Goal: Task Accomplishment & Management: Complete application form

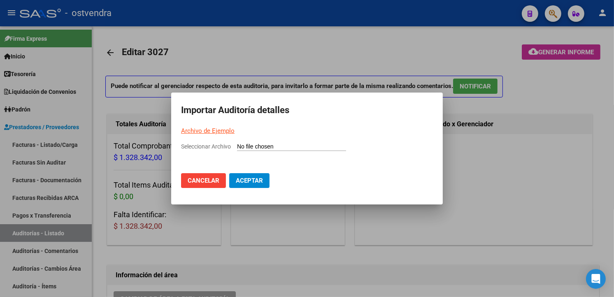
scroll to position [493, 0]
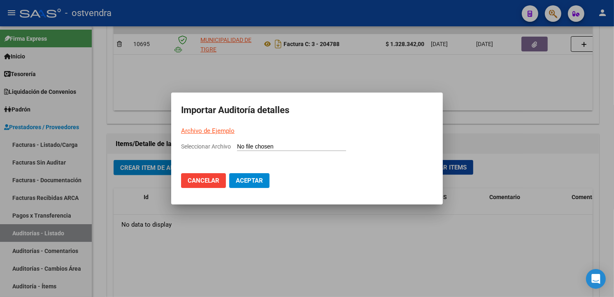
click at [357, 231] on div at bounding box center [307, 148] width 614 height 297
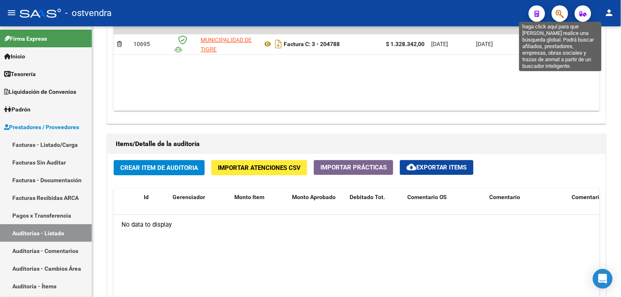
click at [558, 14] on icon "button" at bounding box center [560, 13] width 8 height 9
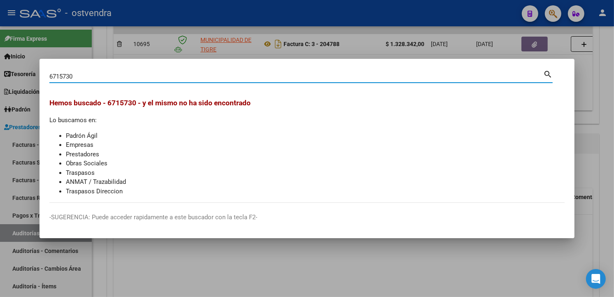
click at [68, 78] on input "6715730" at bounding box center [296, 76] width 494 height 7
click at [68, 76] on input "6715730" at bounding box center [296, 76] width 494 height 7
click at [51, 76] on input "6715130" at bounding box center [296, 76] width 494 height 7
click at [49, 76] on mat-dialog-content "6715130 Buscar (apellido, dni, cuil, nro traspaso, cuit, obra social) search [P…" at bounding box center [307, 136] width 535 height 134
click at [51, 75] on input "6715130" at bounding box center [296, 76] width 494 height 7
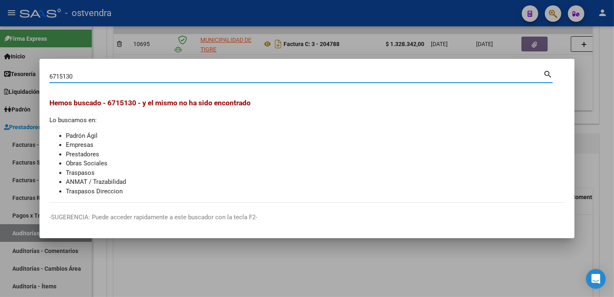
click at [50, 75] on input "6715130" at bounding box center [296, 76] width 494 height 7
type input "06715130"
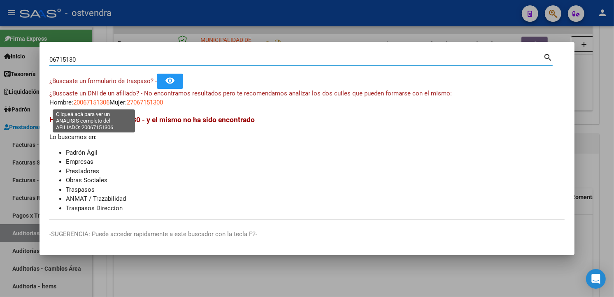
click at [108, 100] on span "20067151306" at bounding box center [91, 102] width 36 height 7
type textarea "20067151306"
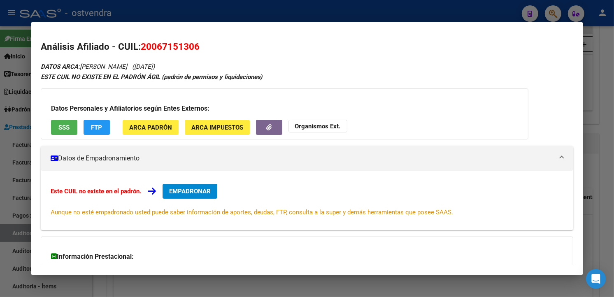
click at [608, 90] on div at bounding box center [307, 148] width 614 height 297
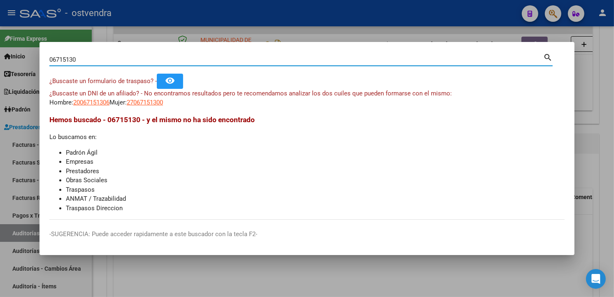
click at [213, 61] on input "06715130" at bounding box center [296, 59] width 494 height 7
type input "0"
type input "6715730"
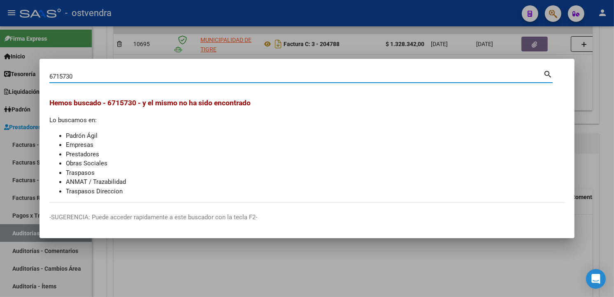
click at [151, 262] on div at bounding box center [307, 148] width 614 height 297
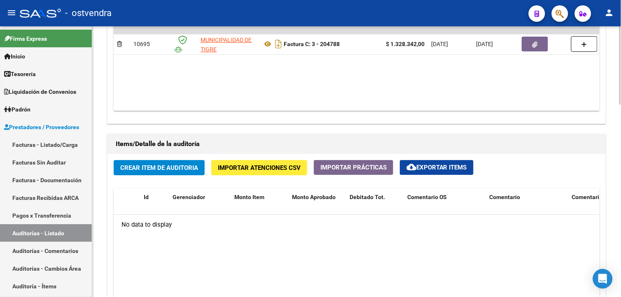
click at [273, 170] on span "Importar Atenciones CSV" at bounding box center [259, 167] width 83 height 7
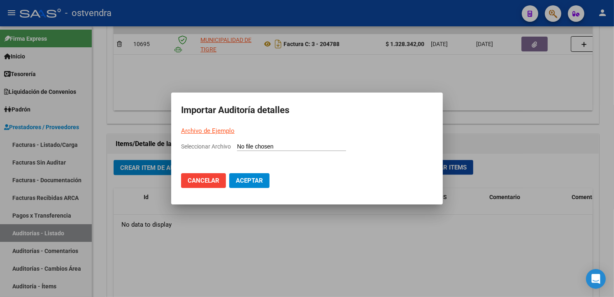
click at [263, 150] on input "Seleccionar Archivo" at bounding box center [291, 147] width 109 height 8
type input "C:\fakepath\Auditoria-demo-saas-total (60).csv"
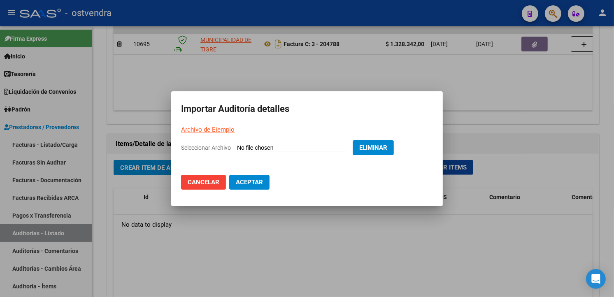
click at [263, 183] on button "Aceptar" at bounding box center [249, 182] width 40 height 15
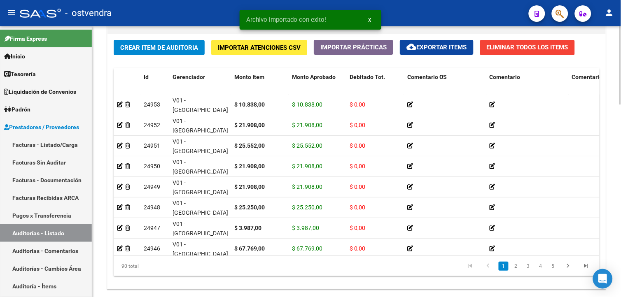
scroll to position [665, 0]
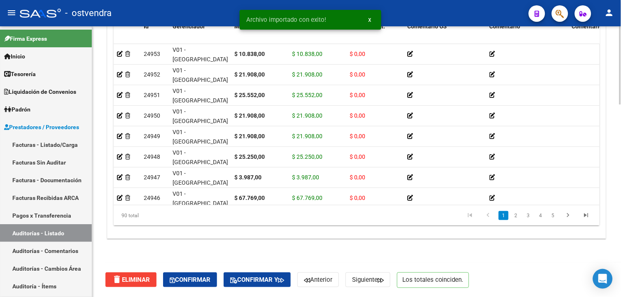
click at [606, 275] on body "menu - ostvendra person Firma Express Inicio Instructivos Contacto OS Tesorería…" at bounding box center [310, 148] width 621 height 297
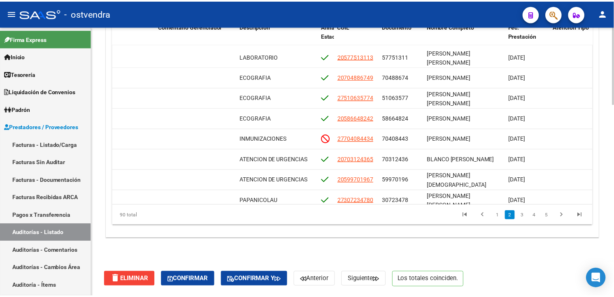
scroll to position [55, 412]
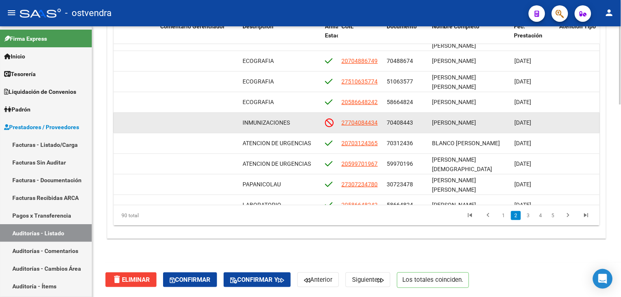
click at [371, 123] on span "27704084434" at bounding box center [359, 122] width 36 height 7
type textarea "27704084434"
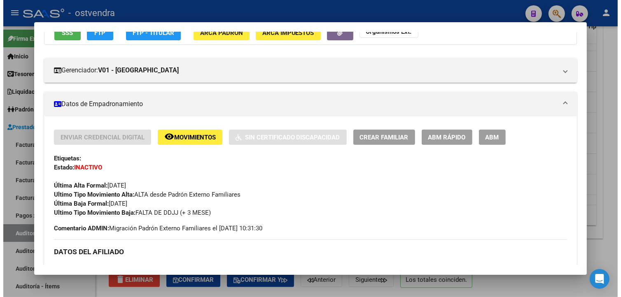
scroll to position [87, 0]
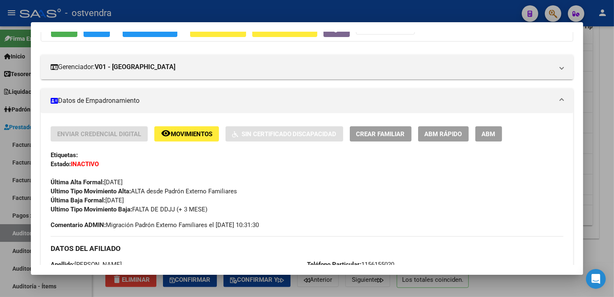
click at [589, 102] on div at bounding box center [307, 148] width 614 height 297
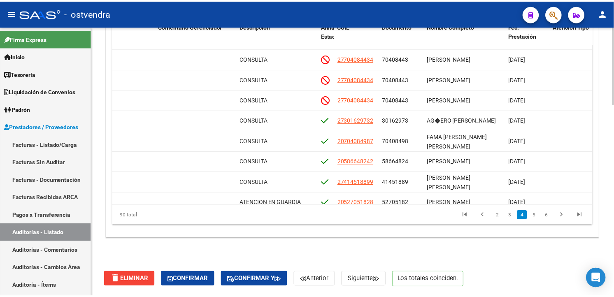
scroll to position [512, 412]
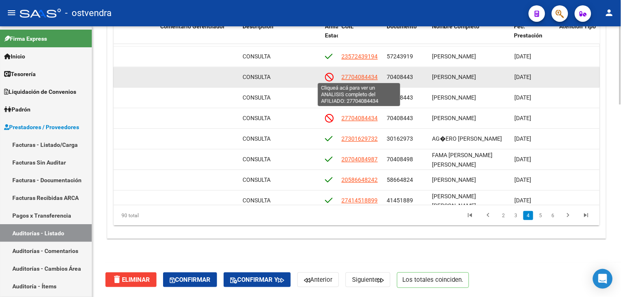
click at [377, 77] on span "27704084434" at bounding box center [359, 77] width 36 height 7
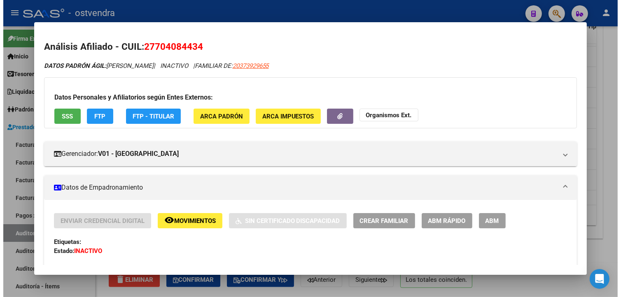
scroll to position [60, 0]
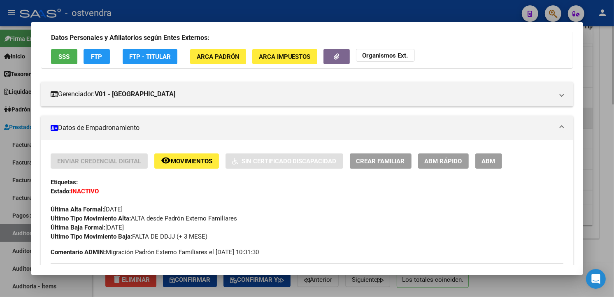
click at [592, 108] on div at bounding box center [307, 148] width 614 height 297
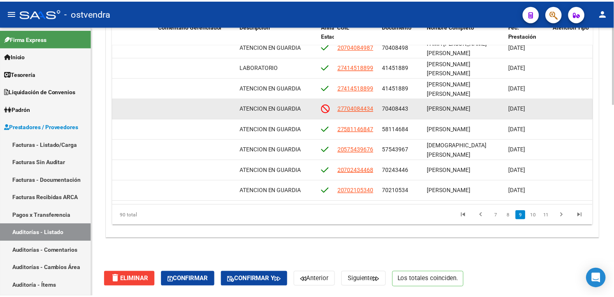
scroll to position [1427, 412]
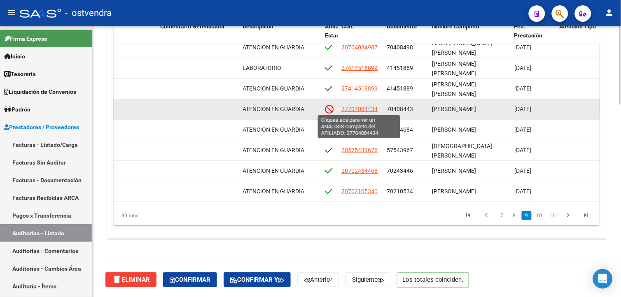
click at [361, 107] on span "27704084434" at bounding box center [359, 109] width 36 height 7
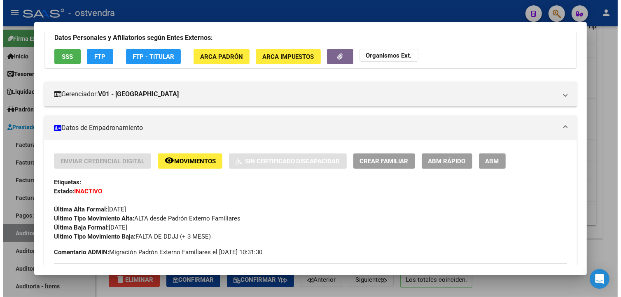
scroll to position [73, 0]
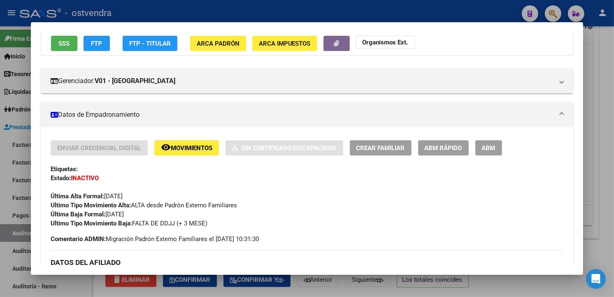
click at [592, 89] on div at bounding box center [307, 148] width 614 height 297
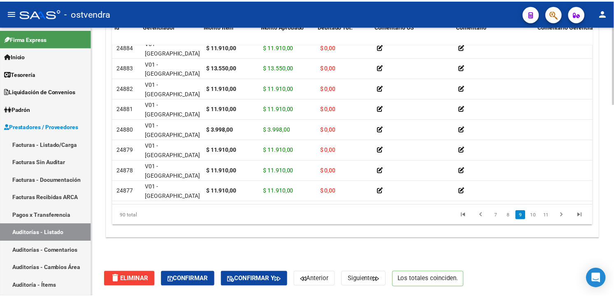
scroll to position [1427, 0]
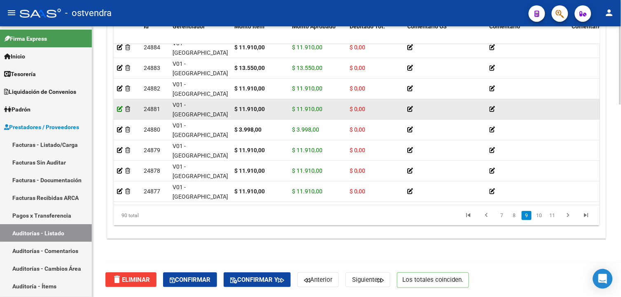
click at [120, 110] on icon at bounding box center [120, 109] width 6 height 6
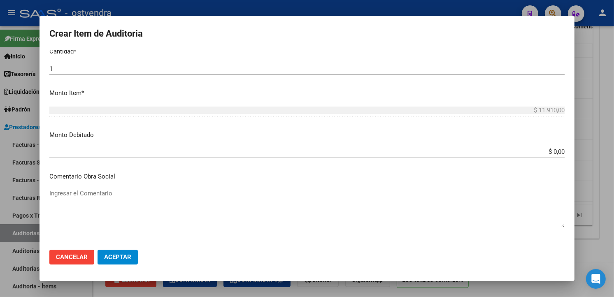
scroll to position [256, 0]
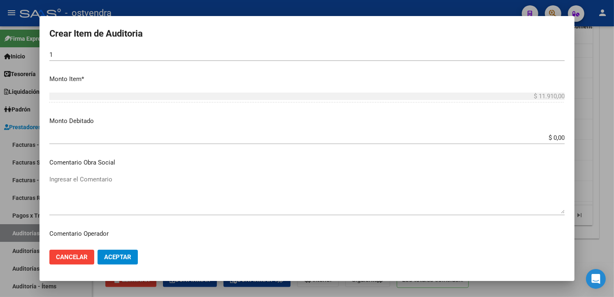
click at [557, 137] on input "$ 0,00" at bounding box center [306, 137] width 515 height 7
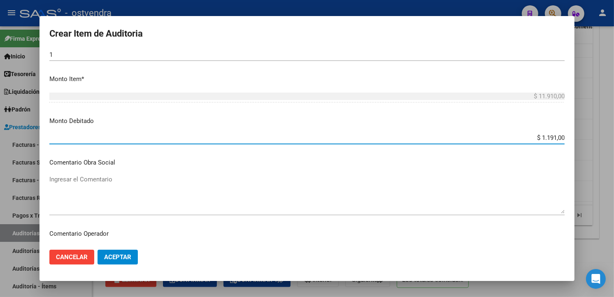
type input "$ 11.910,00"
click at [130, 252] on button "Aceptar" at bounding box center [118, 257] width 40 height 15
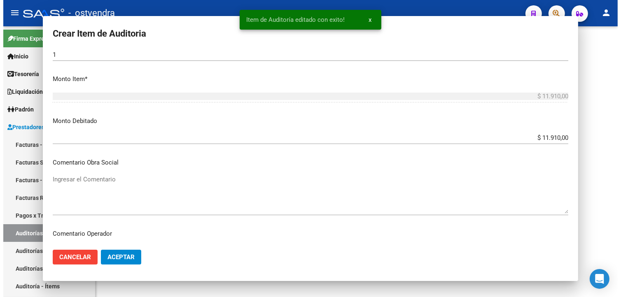
scroll to position [0, 0]
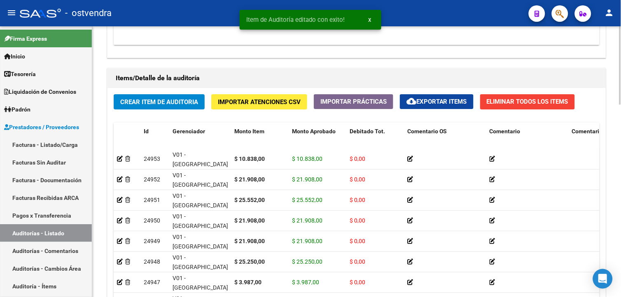
click at [614, 241] on html "menu - ostvendra person Firma Express Inicio Instructivos Contacto OS Tesorería…" at bounding box center [310, 148] width 621 height 297
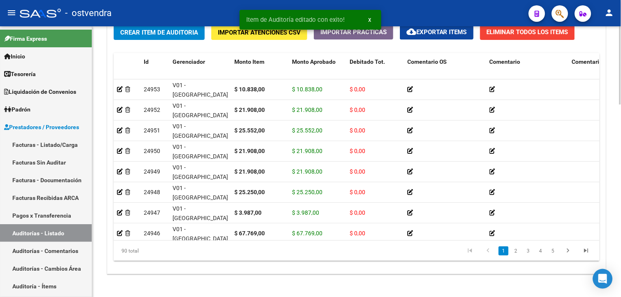
scroll to position [641, 0]
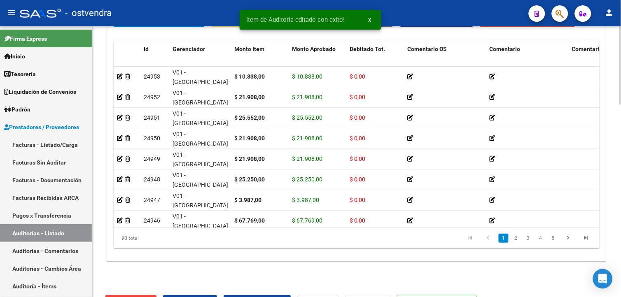
click at [614, 222] on html "menu - ostvendra person Firma Express Inicio Instructivos Contacto OS Tesorería…" at bounding box center [310, 148] width 621 height 297
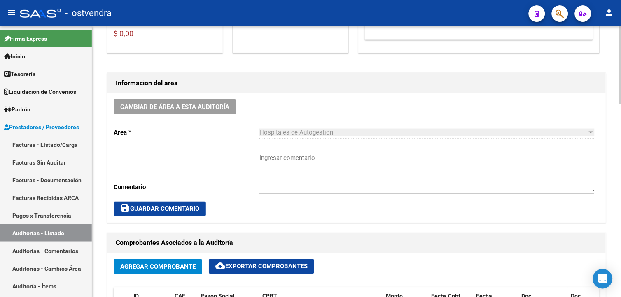
scroll to position [0, 0]
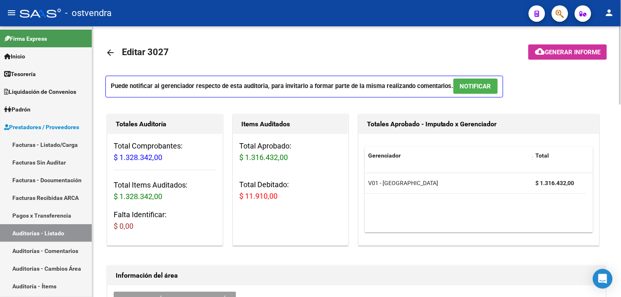
click at [466, 89] on span "NOTIFICAR" at bounding box center [475, 86] width 31 height 7
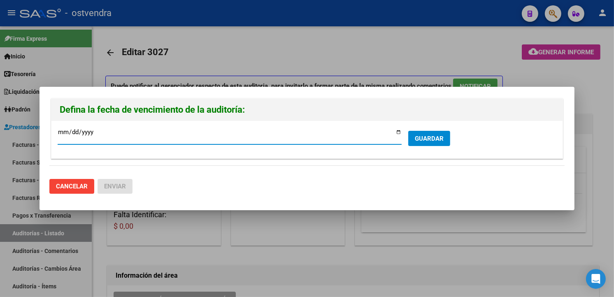
click at [485, 82] on div at bounding box center [307, 148] width 614 height 297
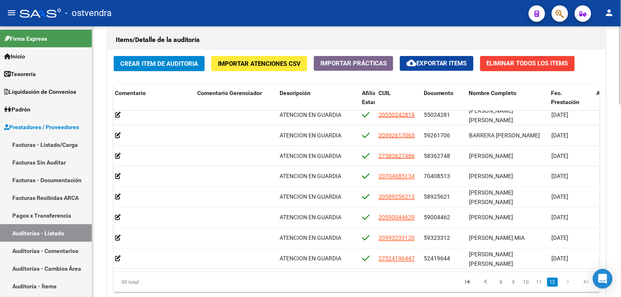
scroll to position [665, 0]
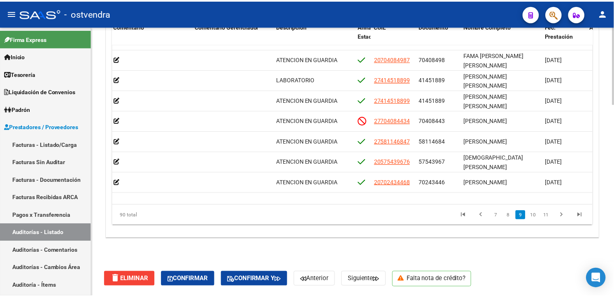
scroll to position [1365, 375]
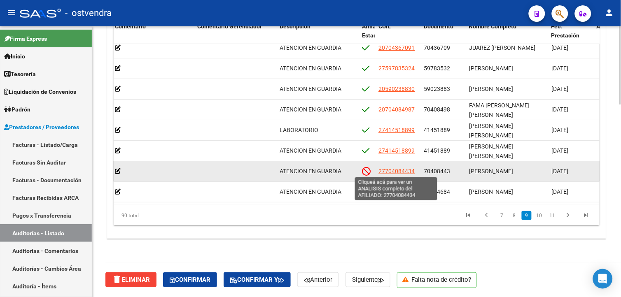
click at [385, 170] on span "27704084434" at bounding box center [396, 171] width 36 height 7
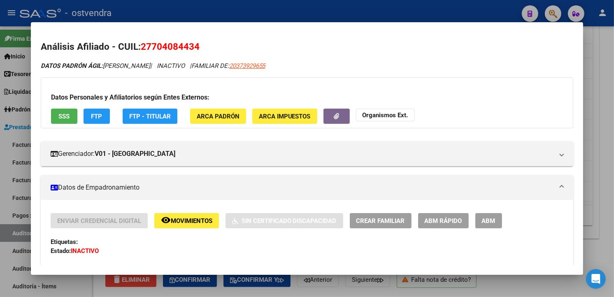
click at [69, 121] on button "SSS" at bounding box center [64, 116] width 26 height 15
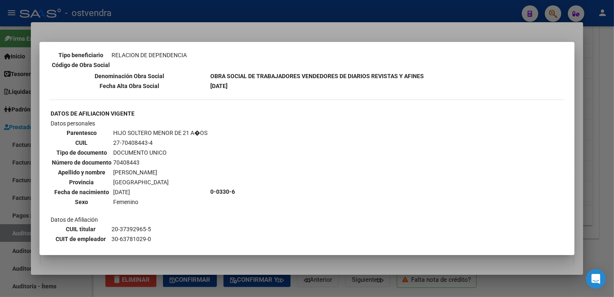
scroll to position [454, 0]
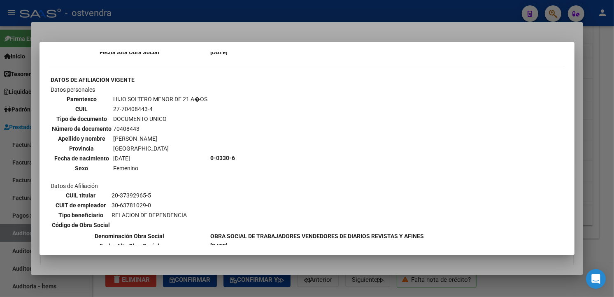
click at [427, 30] on div at bounding box center [307, 148] width 614 height 297
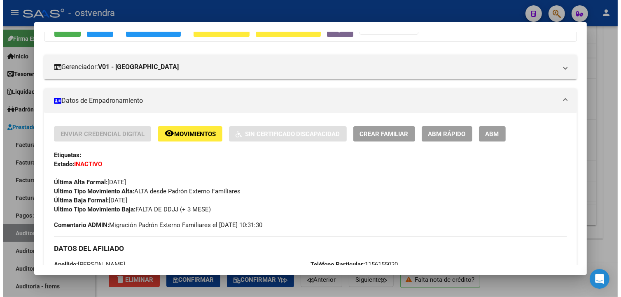
scroll to position [96, 0]
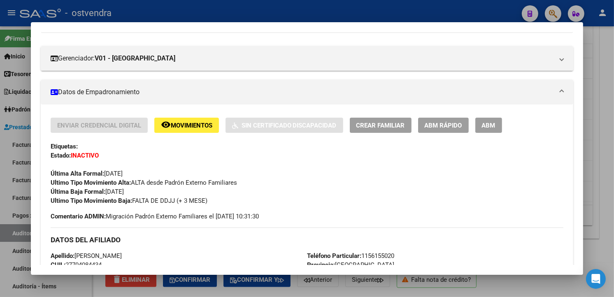
click at [606, 158] on div at bounding box center [307, 148] width 614 height 297
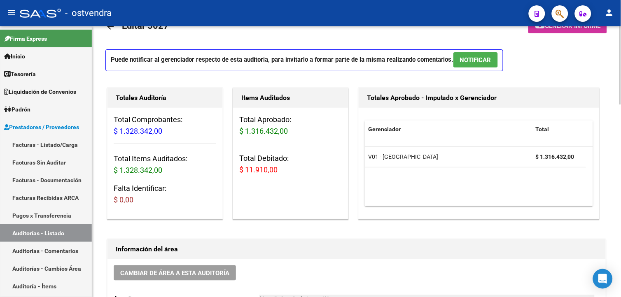
scroll to position [0, 0]
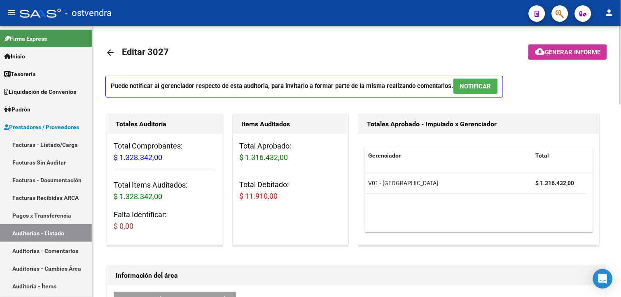
click at [482, 79] on button "NOTIFICAR" at bounding box center [475, 86] width 44 height 15
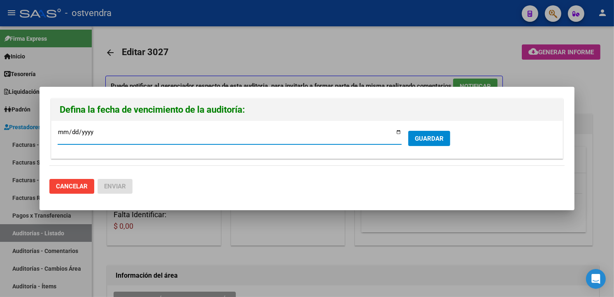
type input "[DATE]"
click at [415, 131] on button "GUARDAR" at bounding box center [429, 138] width 42 height 15
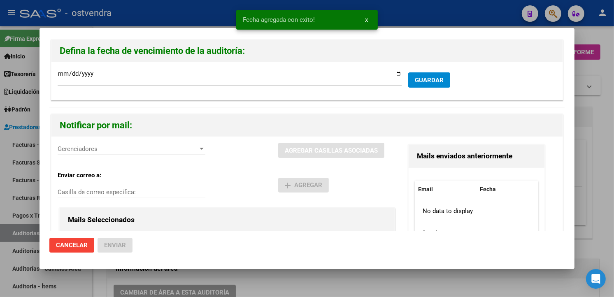
click at [131, 145] on span "Gerenciadores" at bounding box center [128, 148] width 140 height 7
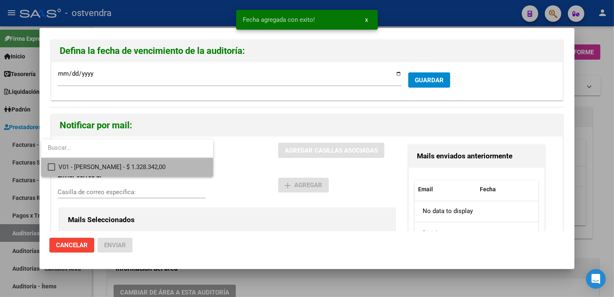
click at [137, 165] on span "V01 - [PERSON_NAME] - $ 1.328.342,00" at bounding box center [132, 167] width 148 height 19
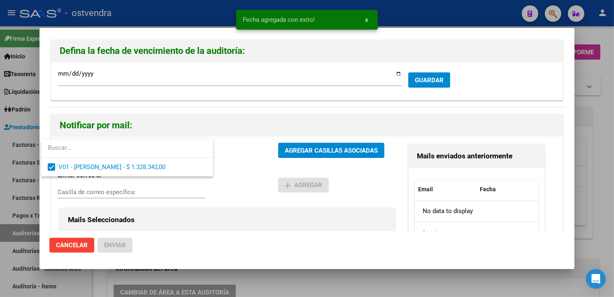
click at [312, 155] on div at bounding box center [307, 148] width 614 height 297
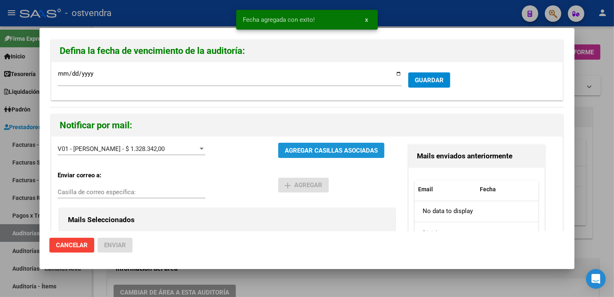
click at [312, 155] on button "AGREGAR CASILLAS ASOCIADAS" at bounding box center [331, 150] width 106 height 15
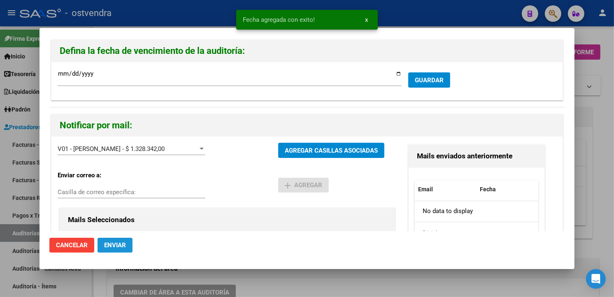
click at [128, 246] on button "Enviar" at bounding box center [115, 245] width 35 height 15
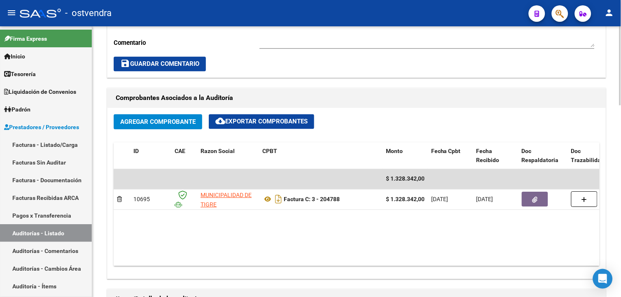
click at [603, 162] on div "arrow_back Editar 3027 cloud_download Generar informe ESTA AUDITORÍA ESTÁ ABIER…" at bounding box center [357, 160] width 531 height 928
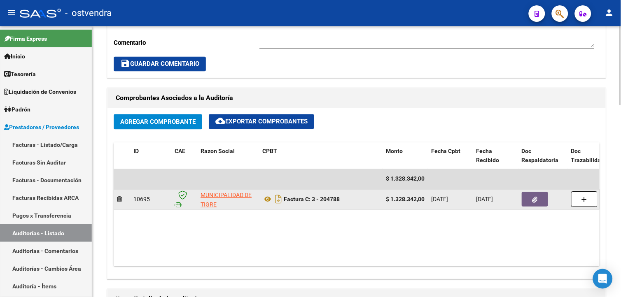
scroll to position [335, 0]
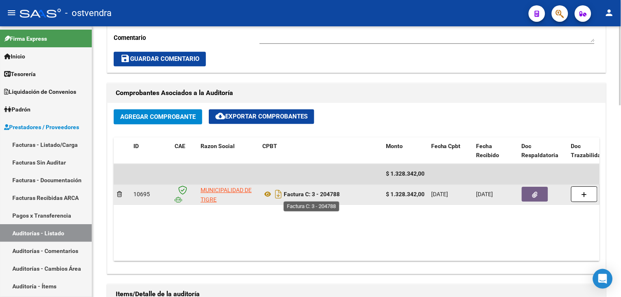
drag, startPoint x: 285, startPoint y: 196, endPoint x: 340, endPoint y: 194, distance: 55.2
click at [340, 194] on strong "Factura C: 3 - 204788" at bounding box center [312, 194] width 56 height 7
copy strong "Factura C: 3 - 204788"
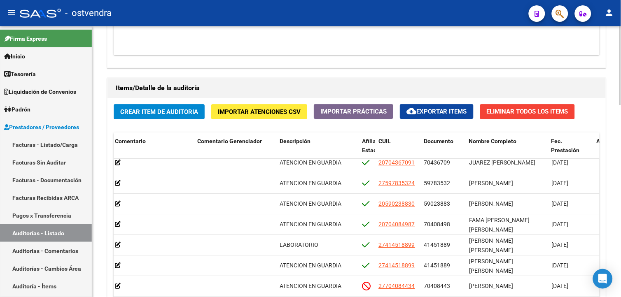
scroll to position [658, 0]
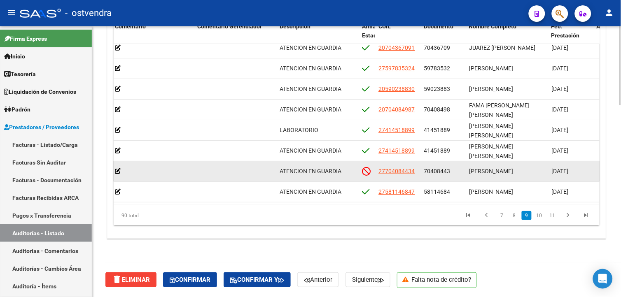
drag, startPoint x: 423, startPoint y: 169, endPoint x: 449, endPoint y: 171, distance: 26.4
click at [449, 171] on datatable-body-cell "70408443" at bounding box center [442, 171] width 45 height 20
copy span "70408443"
drag, startPoint x: 468, startPoint y: 170, endPoint x: 507, endPoint y: 173, distance: 39.2
click at [507, 173] on datatable-body-cell "[PERSON_NAME]" at bounding box center [507, 171] width 82 height 20
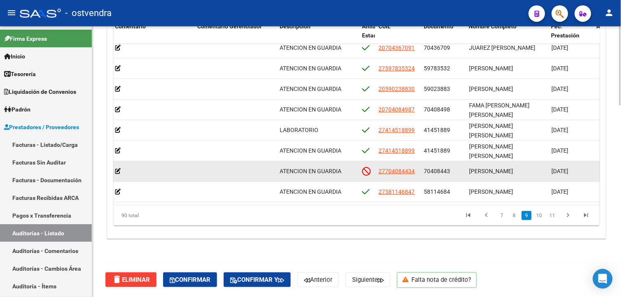
drag, startPoint x: 507, startPoint y: 173, endPoint x: 497, endPoint y: 172, distance: 9.5
copy span "[PERSON_NAME]"
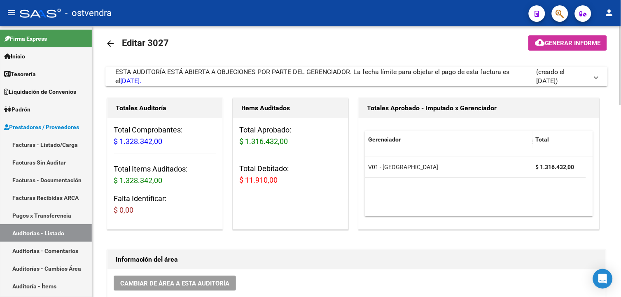
click at [614, 35] on html "menu - ostvendra person Firma Express Inicio Instructivos Contacto OS Tesorería…" at bounding box center [310, 148] width 621 height 297
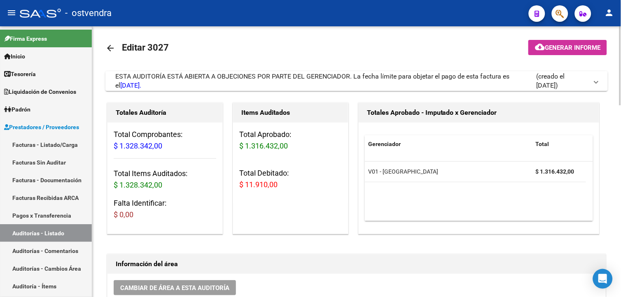
drag, startPoint x: 282, startPoint y: 186, endPoint x: 239, endPoint y: 183, distance: 42.5
click at [239, 183] on h3 "Total Debitado: $ 11.910,00" at bounding box center [290, 179] width 103 height 23
drag, startPoint x: 239, startPoint y: 183, endPoint x: 244, endPoint y: 183, distance: 4.5
copy span "$ 11.910,00"
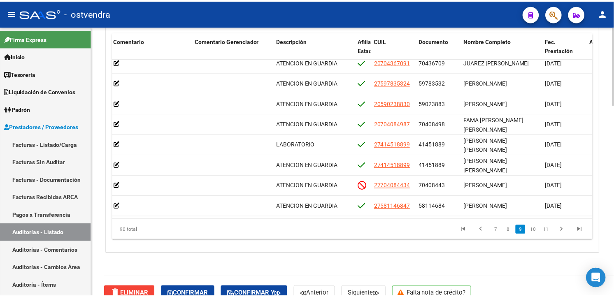
scroll to position [645, 0]
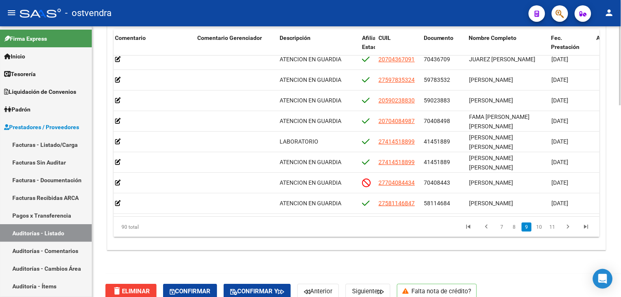
click at [614, 264] on div at bounding box center [620, 254] width 2 height 79
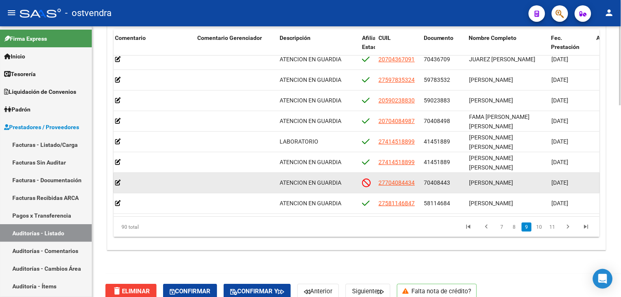
drag, startPoint x: 550, startPoint y: 182, endPoint x: 581, endPoint y: 185, distance: 31.5
click at [581, 185] on datatable-body-cell "[DATE]" at bounding box center [570, 183] width 45 height 20
copy span "[DATE]"
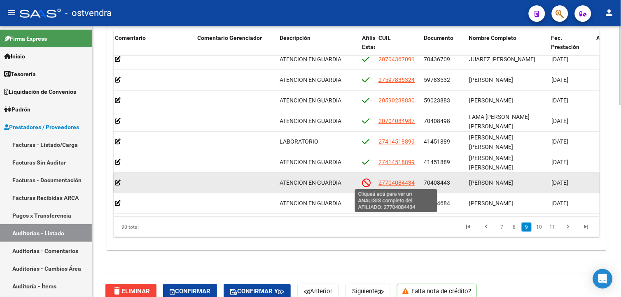
click at [410, 179] on span "27704084434" at bounding box center [396, 182] width 36 height 7
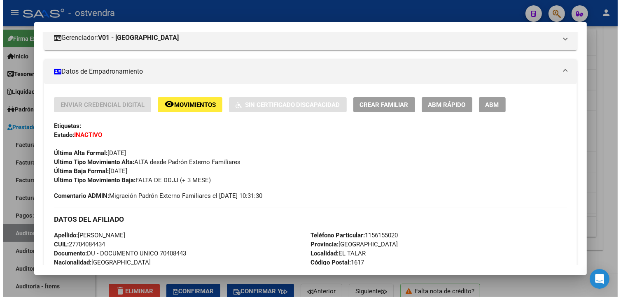
scroll to position [117, 0]
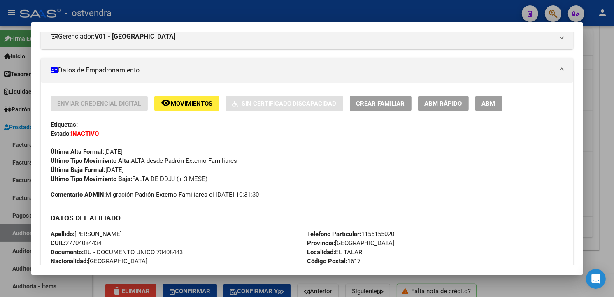
drag, startPoint x: 137, startPoint y: 169, endPoint x: 105, endPoint y: 168, distance: 33.0
click at [105, 168] on div "Enviar Credencial Digital remove_red_eye Movimientos Sin Certificado Discapacid…" at bounding box center [307, 140] width 513 height 88
copy span "[DATE]"
click at [14, 155] on div at bounding box center [307, 148] width 614 height 297
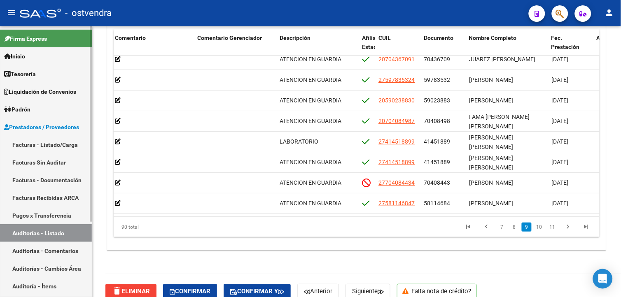
click at [18, 139] on link "Facturas - Listado/Carga" at bounding box center [46, 145] width 92 height 18
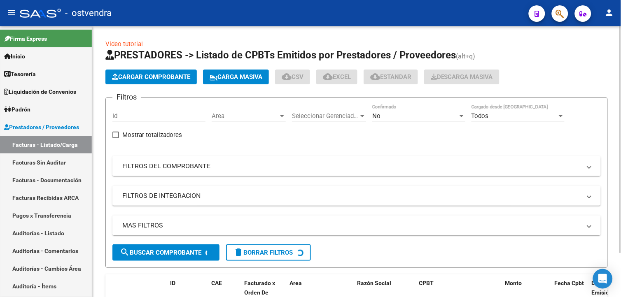
click at [146, 79] on span "Cargar Comprobante" at bounding box center [151, 76] width 78 height 7
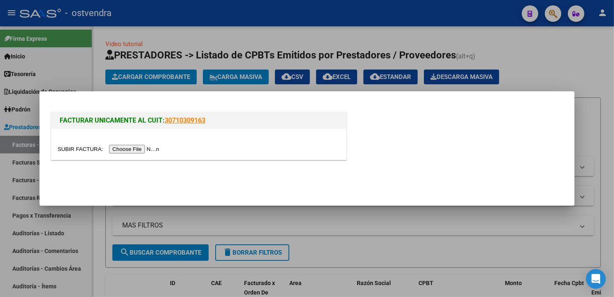
click at [141, 149] on input "file" at bounding box center [110, 149] width 104 height 9
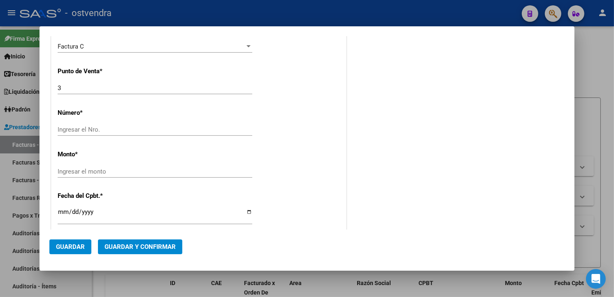
scroll to position [251, 0]
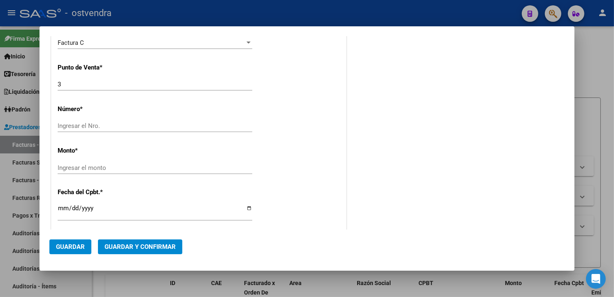
click at [185, 122] on input "Ingresar el Nro." at bounding box center [155, 125] width 195 height 7
type input "204585"
click at [160, 172] on div "Ingresar el monto" at bounding box center [155, 168] width 195 height 12
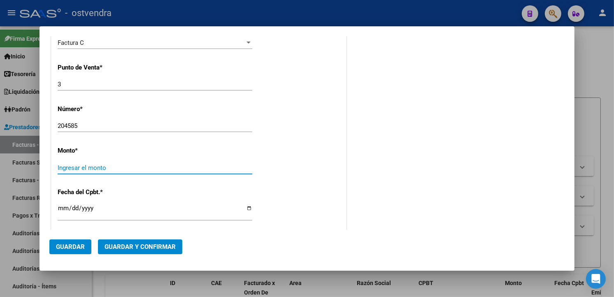
scroll to position [282, 0]
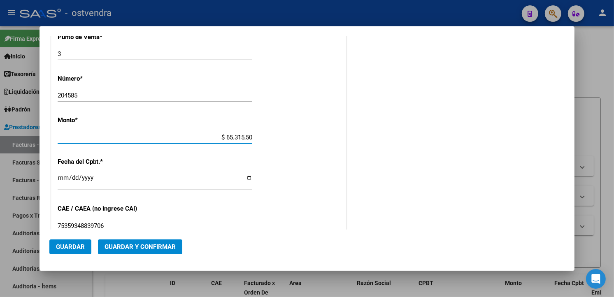
type input "$ 653.155,00"
click at [63, 175] on input "Ingresar la fecha" at bounding box center [155, 181] width 195 height 13
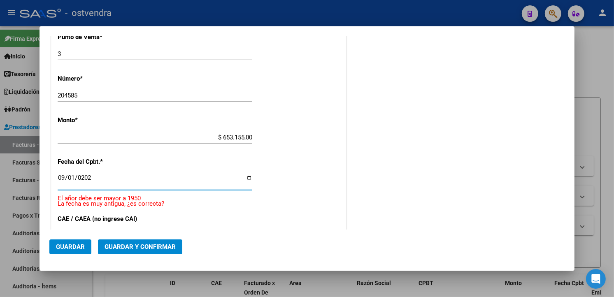
type input "[DATE]"
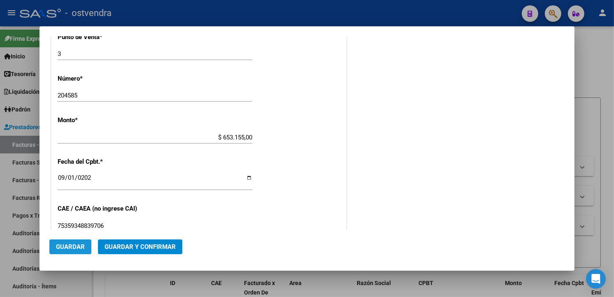
click at [79, 248] on span "Guardar" at bounding box center [70, 246] width 29 height 7
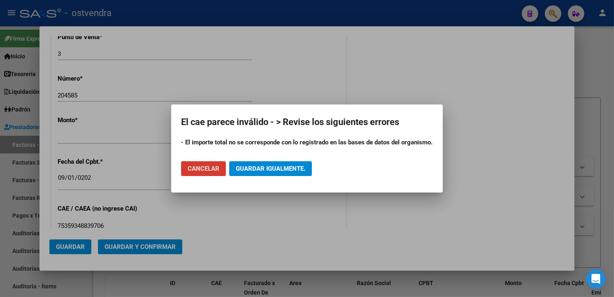
click at [279, 162] on button "Guardar igualmente." at bounding box center [270, 168] width 83 height 15
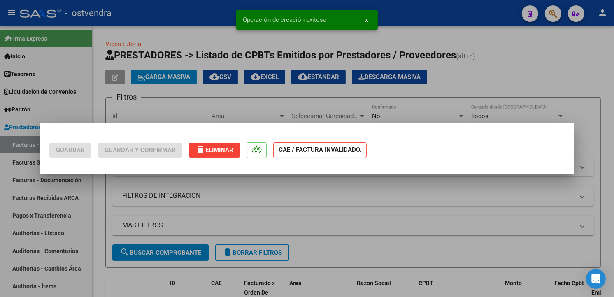
scroll to position [0, 0]
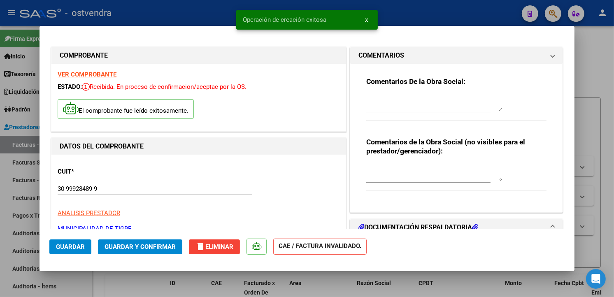
type input "[DATE]"
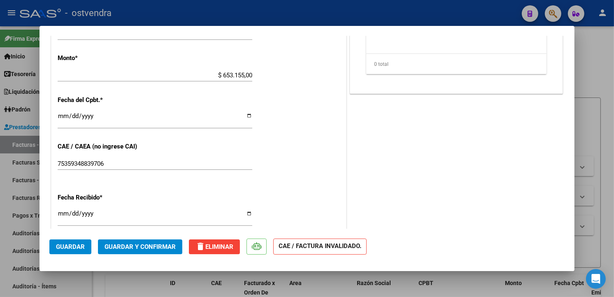
scroll to position [264, 0]
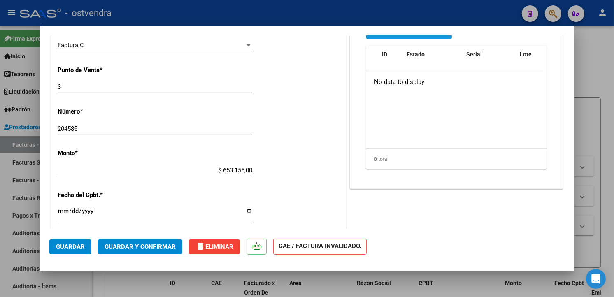
click at [441, 37] on button "Agregar Trazabilidad" at bounding box center [409, 31] width 86 height 15
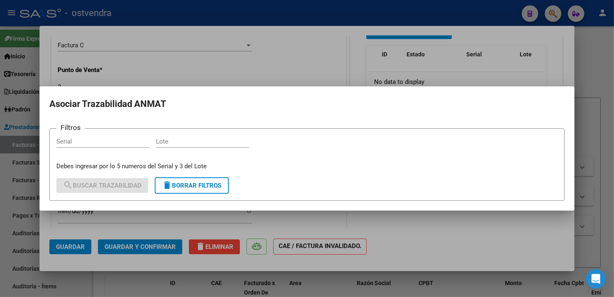
click at [274, 74] on div at bounding box center [307, 148] width 614 height 297
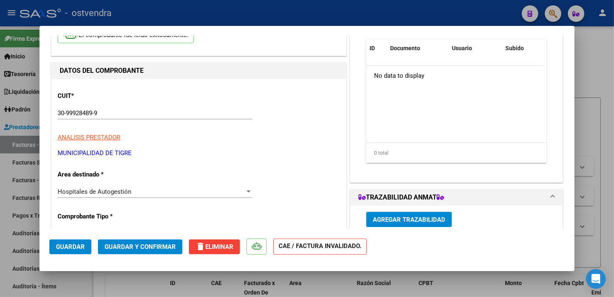
scroll to position [0, 0]
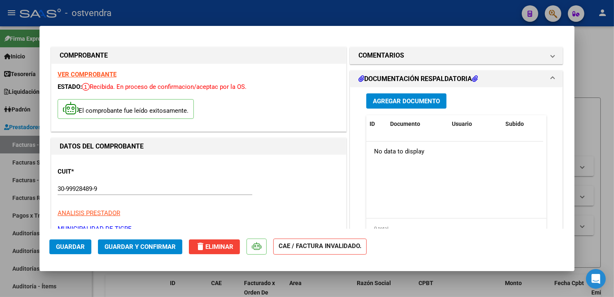
click at [433, 93] on div "Agregar Documento ID Documento Usuario Subido Acción No data to display 0 total…" at bounding box center [456, 169] width 193 height 164
click at [433, 95] on button "Agregar Documento" at bounding box center [406, 100] width 80 height 15
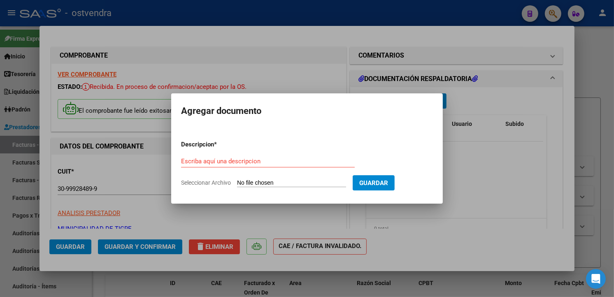
click at [281, 179] on input "Seleccionar Archivo" at bounding box center [291, 183] width 109 height 8
type input "C:\fakepath\dc respaldatoria 204585.pdf"
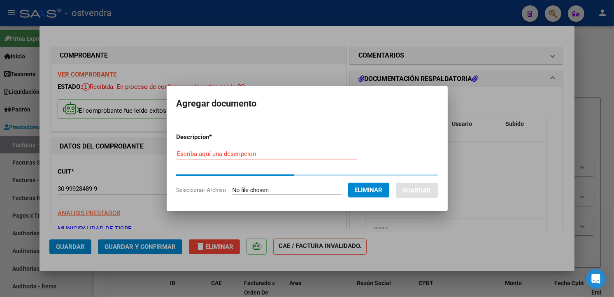
click at [302, 150] on input "Escriba aquí una descripcion" at bounding box center [267, 153] width 180 height 7
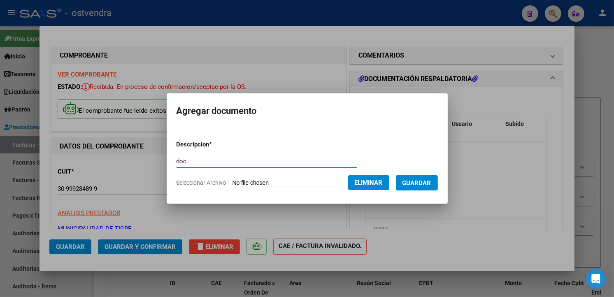
type input "doc"
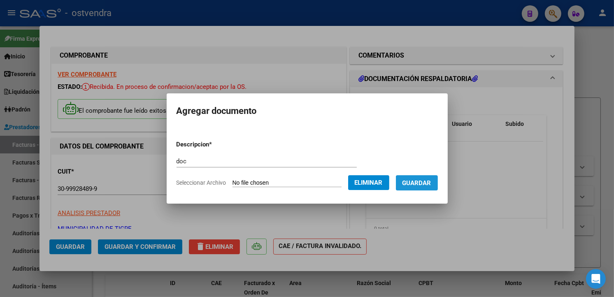
click at [422, 188] on button "Guardar" at bounding box center [417, 182] width 42 height 15
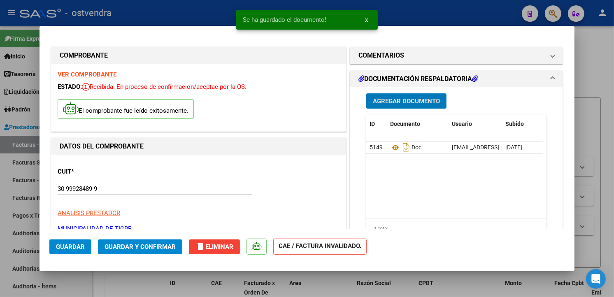
click at [151, 242] on button "Guardar y Confirmar" at bounding box center [140, 247] width 84 height 15
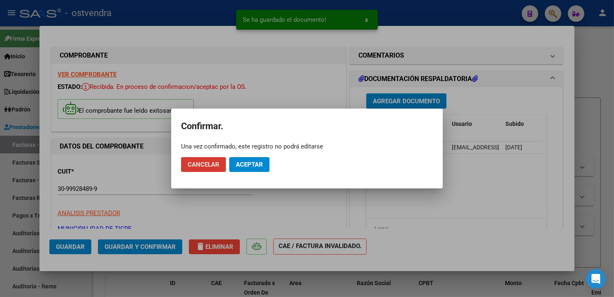
click at [240, 163] on span "Aceptar" at bounding box center [249, 164] width 27 height 7
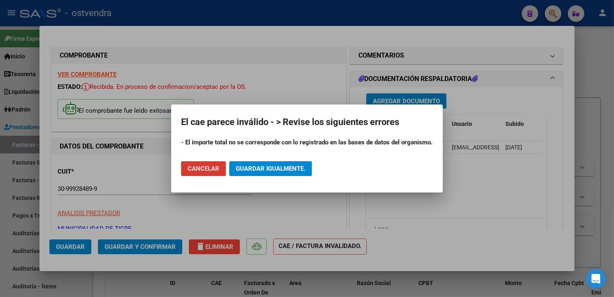
click at [259, 71] on div at bounding box center [307, 148] width 614 height 297
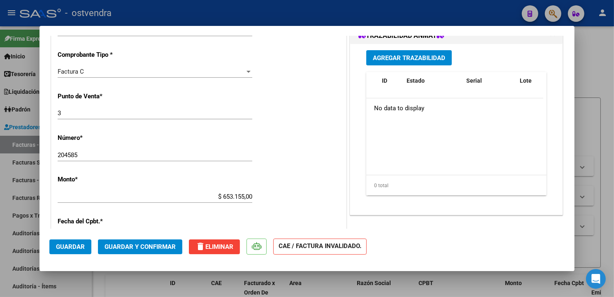
scroll to position [250, 0]
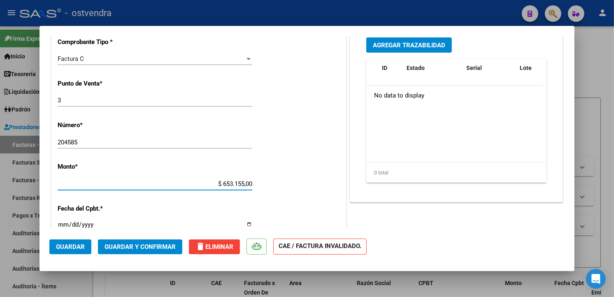
click at [229, 180] on input "$ 653.155,00" at bounding box center [155, 183] width 195 height 7
type input "$ 654.155,00"
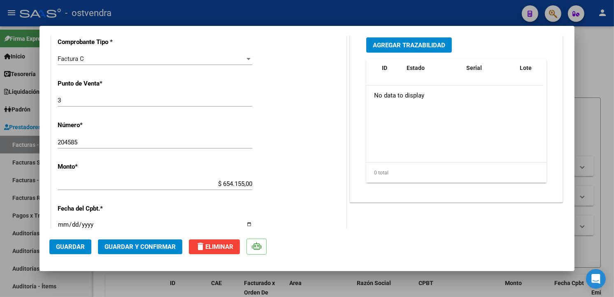
click at [304, 184] on div "CUIT * 30-99928489-9 Ingresar CUIT ANALISIS PRESTADOR MUNICIPALIDAD DE TIGRE AR…" at bounding box center [198, 196] width 295 height 584
click at [158, 245] on span "Guardar y Confirmar" at bounding box center [140, 246] width 71 height 7
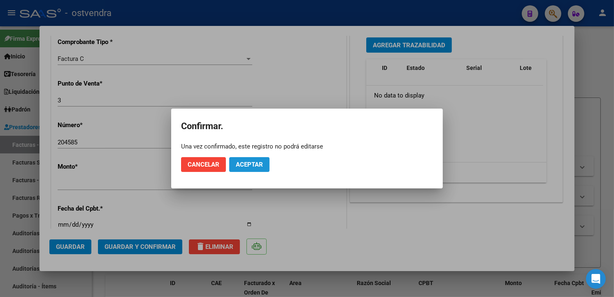
click at [256, 160] on button "Aceptar" at bounding box center [249, 164] width 40 height 15
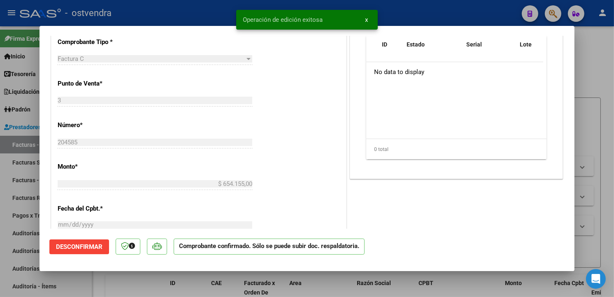
click at [0, 189] on html "menu - ostvendra person Firma Express Inicio Instructivos Contacto OS Tesorería…" at bounding box center [307, 148] width 614 height 297
click at [30, 157] on div at bounding box center [307, 148] width 614 height 297
type input "$ 0,00"
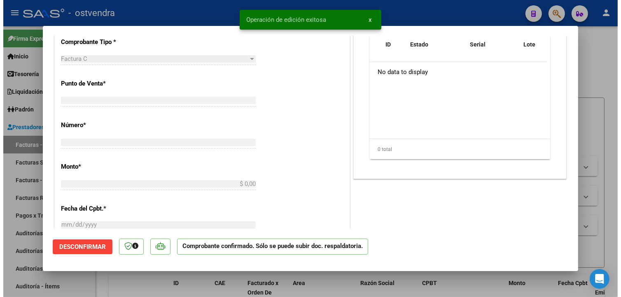
scroll to position [234, 0]
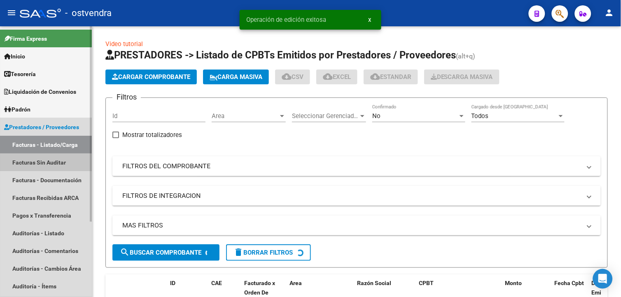
click at [31, 157] on link "Facturas Sin Auditar" at bounding box center [46, 163] width 92 height 18
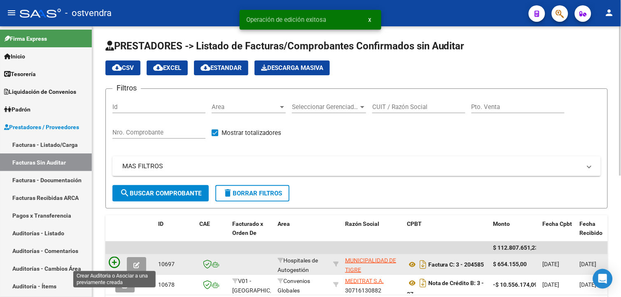
click at [116, 259] on icon at bounding box center [115, 263] width 12 height 12
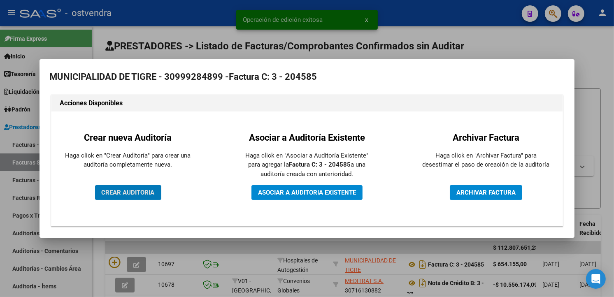
click at [158, 184] on div "Crear nueva Auditoría Haga click en "Crear Auditoría" para crear una auditoría …" at bounding box center [128, 169] width 141 height 103
click at [157, 186] on button "CREAR AUDITORIA" at bounding box center [128, 192] width 66 height 15
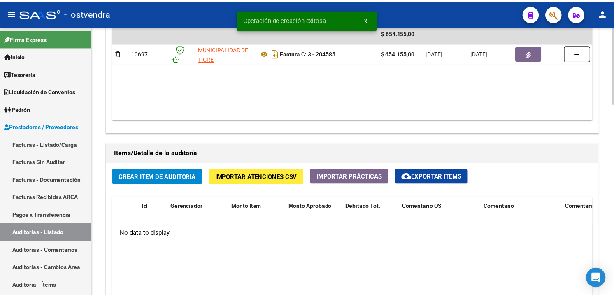
scroll to position [502, 0]
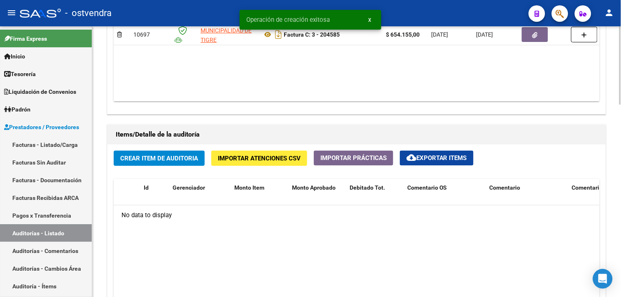
click at [259, 153] on button "Importar Atenciones CSV" at bounding box center [259, 158] width 96 height 15
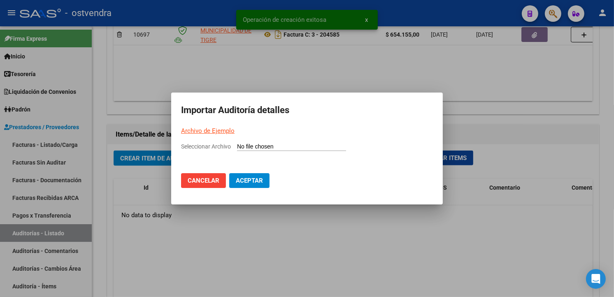
click at [226, 131] on link "Archivo de Ejemplo" at bounding box center [208, 130] width 54 height 7
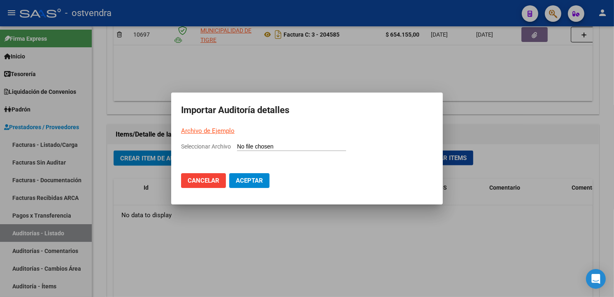
click at [475, 60] on div at bounding box center [307, 148] width 614 height 297
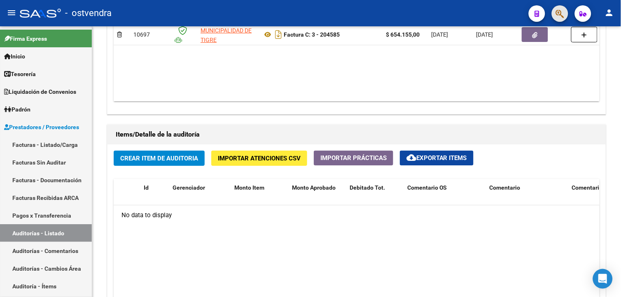
click at [555, 14] on button "button" at bounding box center [560, 13] width 16 height 16
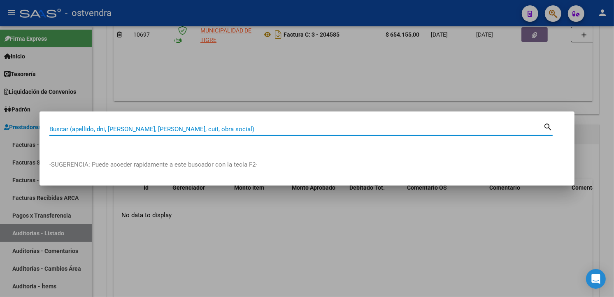
drag, startPoint x: 171, startPoint y: 121, endPoint x: 143, endPoint y: 131, distance: 30.1
click at [143, 131] on input "Buscar (apellido, dni, [PERSON_NAME], [PERSON_NAME], cuit, obra social)" at bounding box center [296, 129] width 494 height 7
paste input "49236688"
type input "49236688"
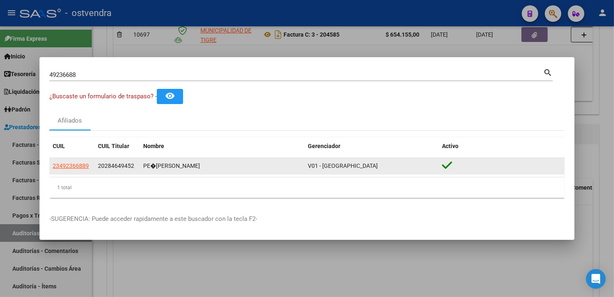
drag, startPoint x: 143, startPoint y: 167, endPoint x: 208, endPoint y: 165, distance: 65.1
click at [208, 165] on div "PE�[PERSON_NAME]" at bounding box center [222, 165] width 158 height 9
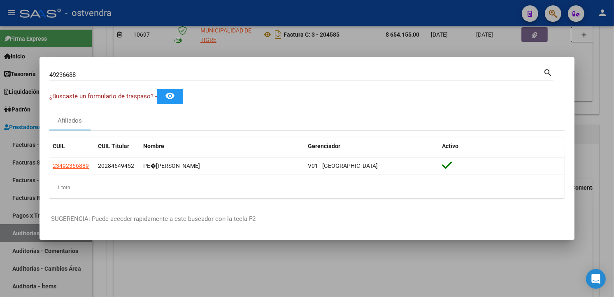
drag, startPoint x: 206, startPoint y: 165, endPoint x: 246, endPoint y: 190, distance: 46.8
click at [246, 190] on div "1 total" at bounding box center [306, 187] width 515 height 21
click at [321, 241] on div at bounding box center [307, 148] width 614 height 297
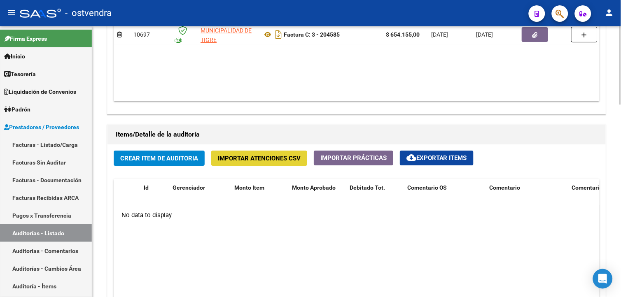
click at [219, 165] on button "Importar Atenciones CSV" at bounding box center [259, 158] width 96 height 15
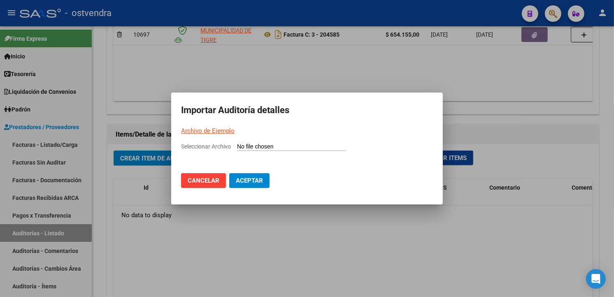
click at [258, 144] on input "Seleccionar Archivo" at bounding box center [291, 147] width 109 height 8
type input "C:\fakepath\Auditoria-demo-saas-total (61).csv"
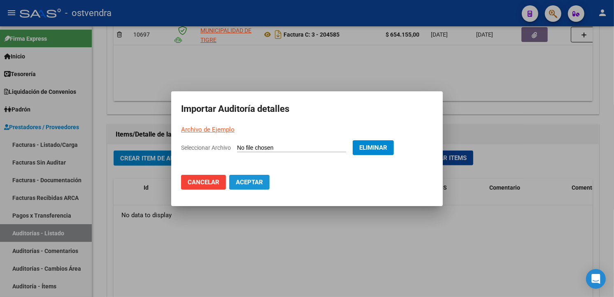
click at [263, 176] on button "Aceptar" at bounding box center [249, 182] width 40 height 15
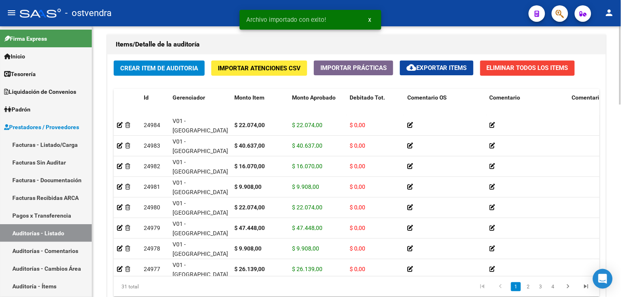
scroll to position [665, 0]
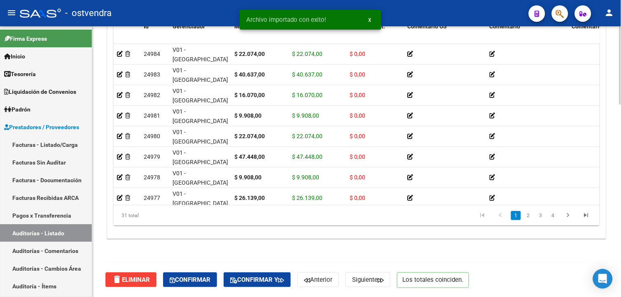
click at [614, 287] on html "menu - ostvendra person Firma Express Inicio Instructivos Contacto OS Tesorería…" at bounding box center [310, 148] width 621 height 297
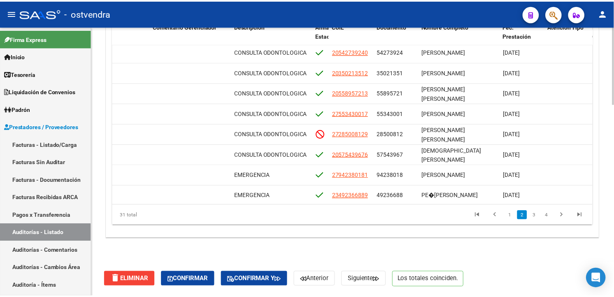
scroll to position [263, 417]
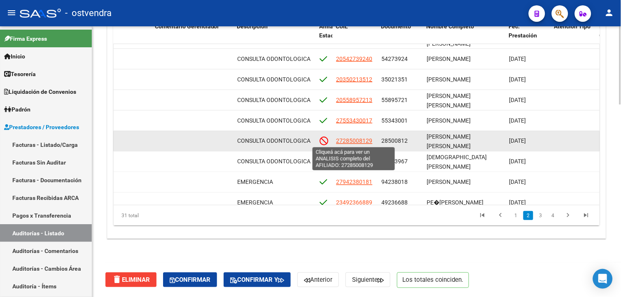
click at [360, 140] on span "27285008129" at bounding box center [354, 141] width 36 height 7
type textarea "27285008129"
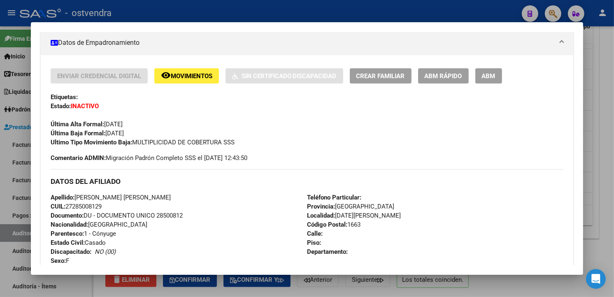
scroll to position [191, 0]
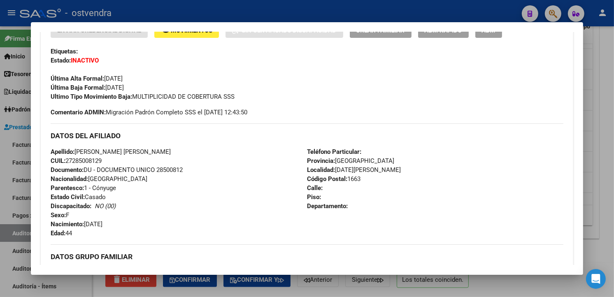
click at [599, 125] on div at bounding box center [307, 148] width 614 height 297
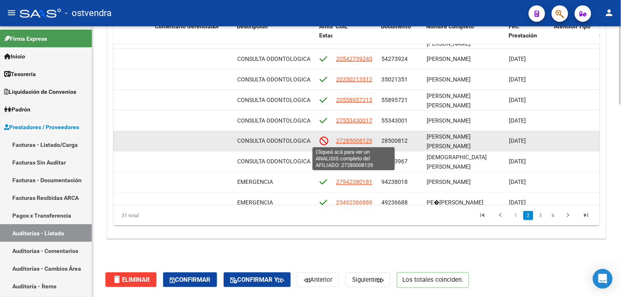
click at [370, 138] on span "27285008129" at bounding box center [354, 141] width 36 height 7
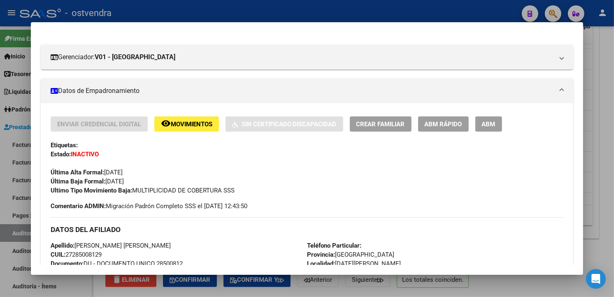
scroll to position [104, 0]
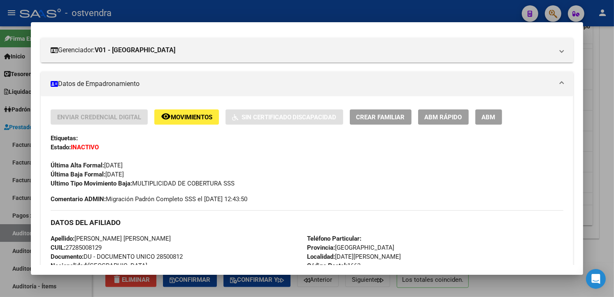
click at [603, 178] on div at bounding box center [307, 148] width 614 height 297
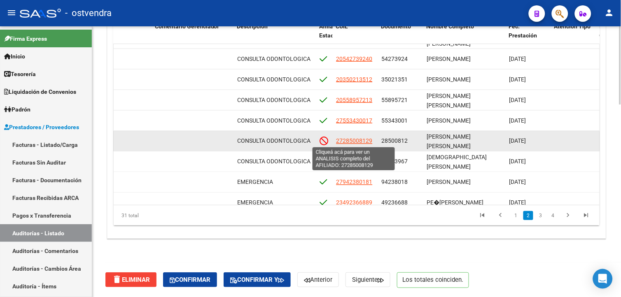
click at [359, 142] on span "27285008129" at bounding box center [354, 141] width 36 height 7
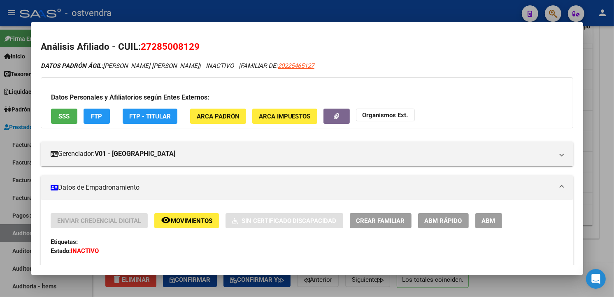
click at [45, 112] on div "Datos Personales y Afiliatorios según Entes Externos: SSS FTP FTP - Titular ARC…" at bounding box center [307, 102] width 533 height 51
click at [58, 115] on span "SSS" at bounding box center [63, 116] width 11 height 7
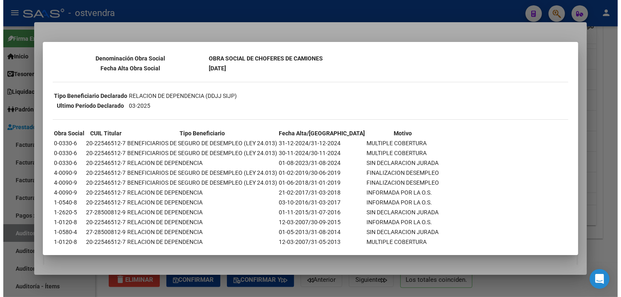
scroll to position [284, 0]
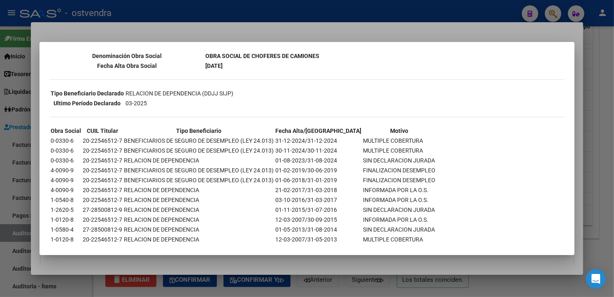
click at [610, 121] on div at bounding box center [307, 148] width 614 height 297
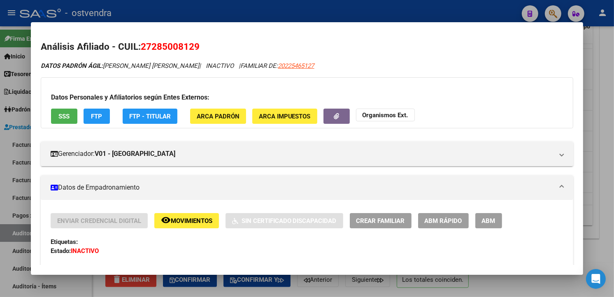
click at [608, 122] on div at bounding box center [307, 148] width 614 height 297
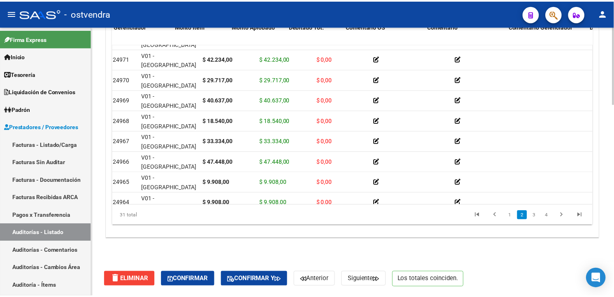
scroll to position [263, 0]
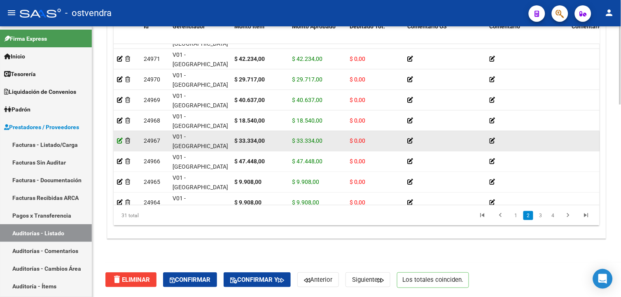
click at [121, 141] on icon at bounding box center [120, 141] width 6 height 6
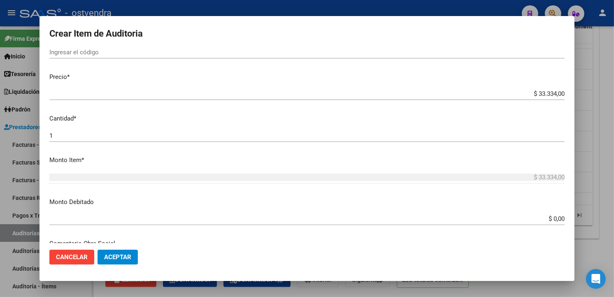
scroll to position [194, 0]
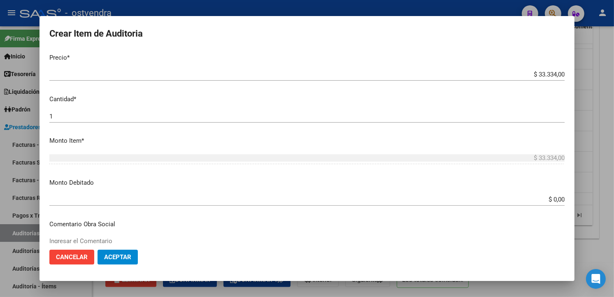
click at [557, 197] on input "$ 0,00" at bounding box center [306, 199] width 515 height 7
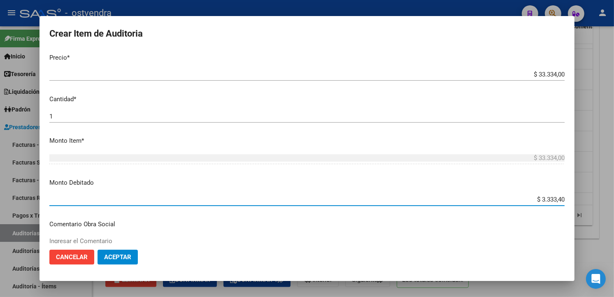
type input "$ 33.334,00"
click at [106, 259] on span "Aceptar" at bounding box center [117, 257] width 27 height 7
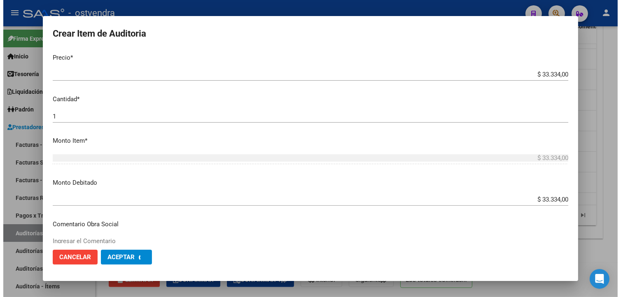
scroll to position [0, 0]
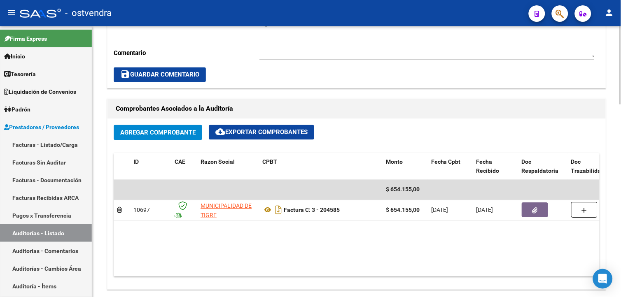
click at [614, 170] on html "menu - ostvendra person Firma Express Inicio Instructivos Contacto OS Tesorería…" at bounding box center [310, 148] width 621 height 297
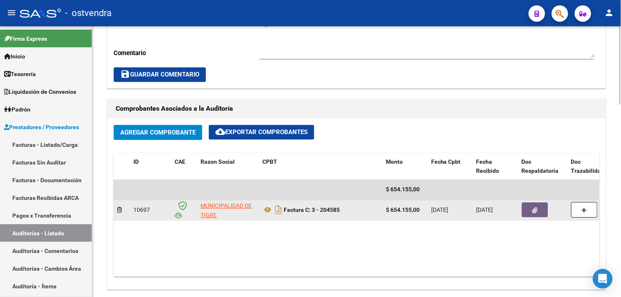
scroll to position [335, 0]
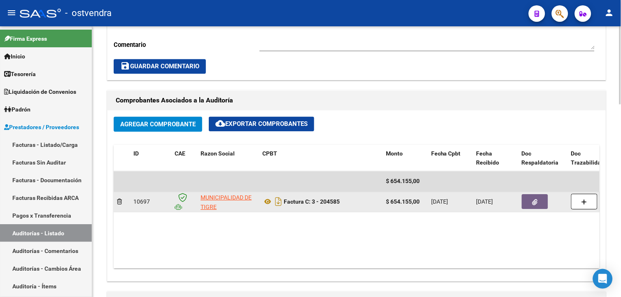
drag, startPoint x: 285, startPoint y: 202, endPoint x: 357, endPoint y: 205, distance: 71.7
click at [357, 205] on div "Factura C: 3 - 204585" at bounding box center [320, 202] width 117 height 13
drag, startPoint x: 357, startPoint y: 205, endPoint x: 340, endPoint y: 205, distance: 17.3
copy strong "Factura C: 3 - 204585"
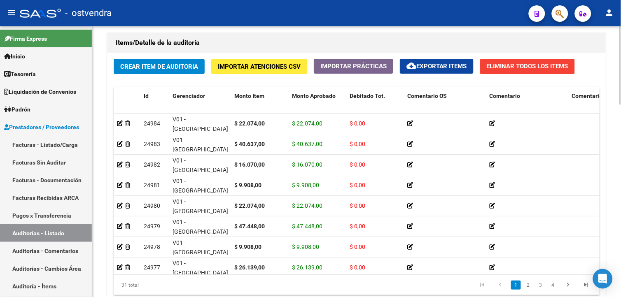
scroll to position [665, 0]
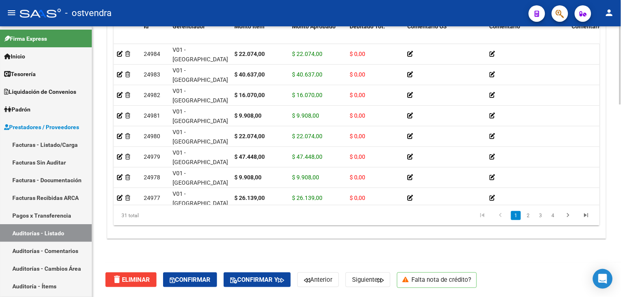
click at [614, 247] on html "menu - ostvendra person Firma Express Inicio Instructivos Contacto OS Tesorería…" at bounding box center [310, 148] width 621 height 297
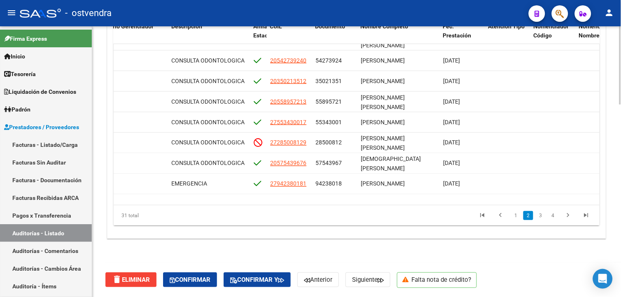
scroll to position [234, 483]
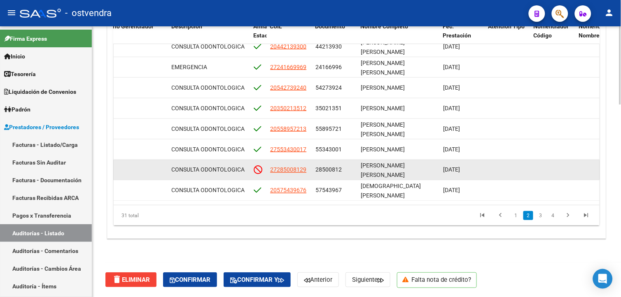
drag, startPoint x: 314, startPoint y: 169, endPoint x: 343, endPoint y: 171, distance: 28.9
click at [343, 171] on datatable-body-cell "28500812" at bounding box center [334, 170] width 45 height 20
drag, startPoint x: 343, startPoint y: 171, endPoint x: 338, endPoint y: 171, distance: 4.9
copy span "28500812"
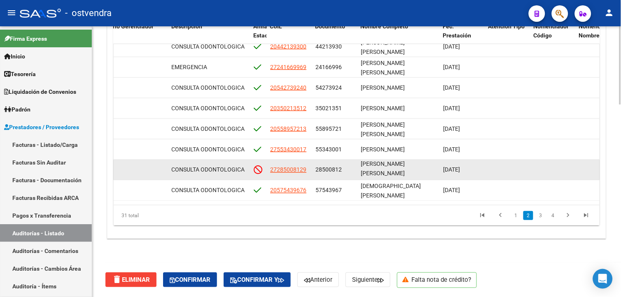
drag, startPoint x: 360, startPoint y: 162, endPoint x: 386, endPoint y: 177, distance: 29.7
click at [386, 177] on div "[PERSON_NAME] [PERSON_NAME]" at bounding box center [399, 169] width 76 height 17
drag, startPoint x: 386, startPoint y: 177, endPoint x: 383, endPoint y: 165, distance: 12.7
copy span "[PERSON_NAME] [PERSON_NAME]"
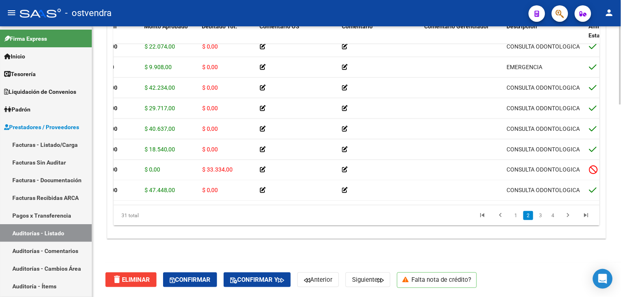
scroll to position [234, 134]
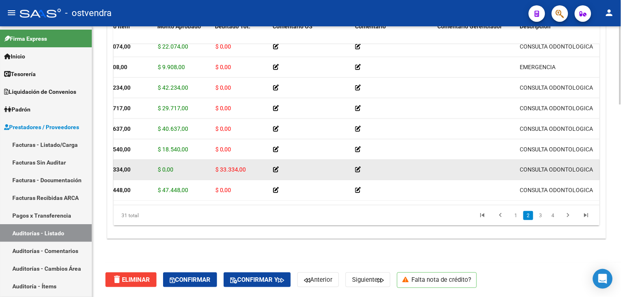
drag, startPoint x: 215, startPoint y: 169, endPoint x: 245, endPoint y: 170, distance: 29.6
click at [245, 170] on datatable-body-cell "$ 33.334,00" at bounding box center [241, 170] width 58 height 20
copy span "$ 33.334,00"
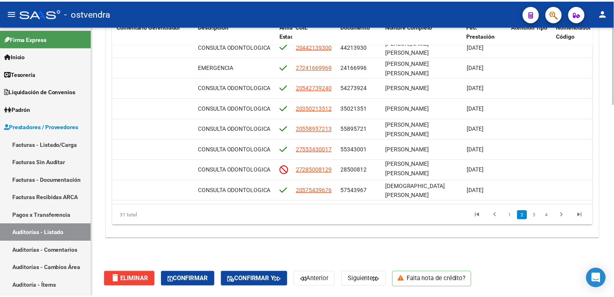
scroll to position [234, 457]
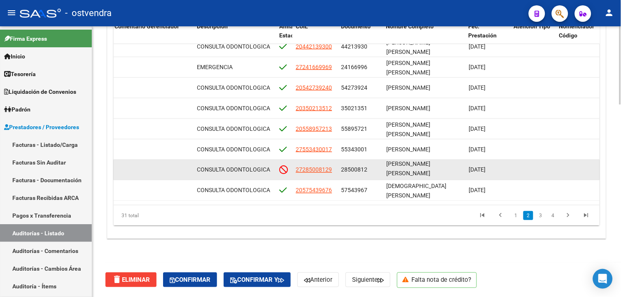
drag, startPoint x: 469, startPoint y: 169, endPoint x: 500, endPoint y: 170, distance: 30.5
click at [500, 170] on div "[DATE]" at bounding box center [487, 169] width 39 height 9
drag, startPoint x: 500, startPoint y: 170, endPoint x: 496, endPoint y: 169, distance: 4.1
click at [314, 167] on span "27285008129" at bounding box center [314, 170] width 36 height 7
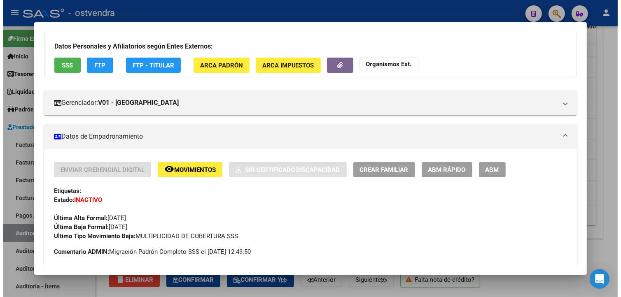
scroll to position [99, 0]
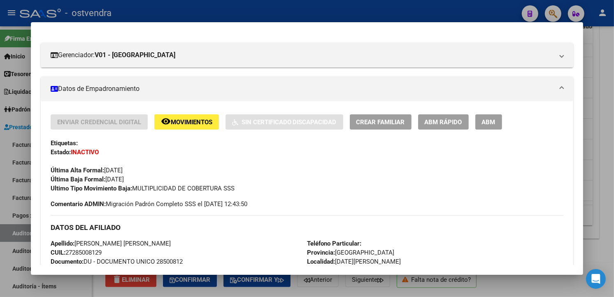
drag, startPoint x: 103, startPoint y: 177, endPoint x: 136, endPoint y: 181, distance: 32.8
click at [124, 181] on span "Última Baja Formal: [DATE]" at bounding box center [87, 179] width 73 height 7
click at [607, 116] on div at bounding box center [307, 148] width 614 height 297
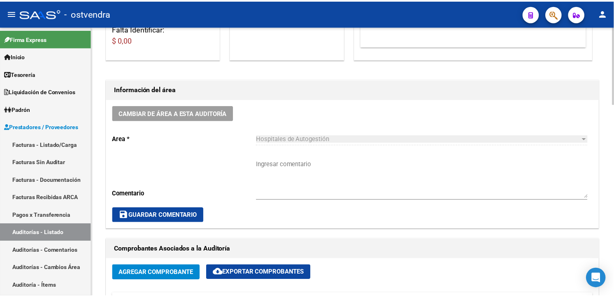
scroll to position [0, 0]
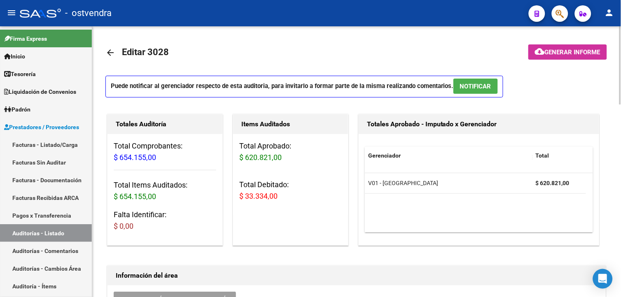
click at [614, 5] on div "menu - ostvendra person Firma Express Inicio Instructivos Contacto OS Tesorería…" at bounding box center [310, 148] width 621 height 297
drag, startPoint x: 464, startPoint y: 97, endPoint x: 467, endPoint y: 91, distance: 6.7
click at [464, 98] on p "Puede notificar al gerenciador respecto de esta auditoria, para invitarlo a for…" at bounding box center [304, 87] width 398 height 22
click at [467, 90] on span "NOTIFICAR" at bounding box center [475, 86] width 31 height 7
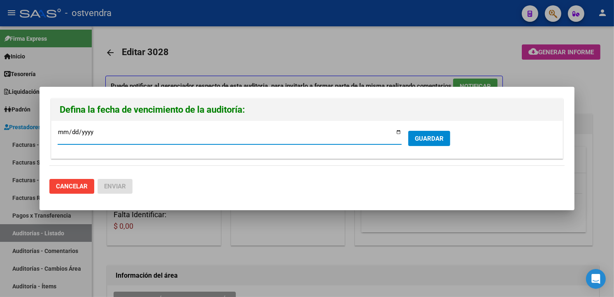
type input "[DATE]"
click at [423, 135] on span "GUARDAR" at bounding box center [429, 138] width 29 height 7
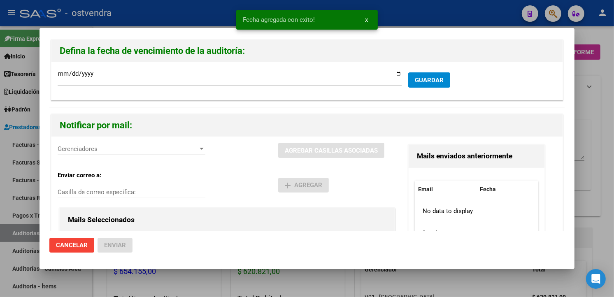
click at [154, 149] on span "Gerenciadores" at bounding box center [128, 148] width 140 height 7
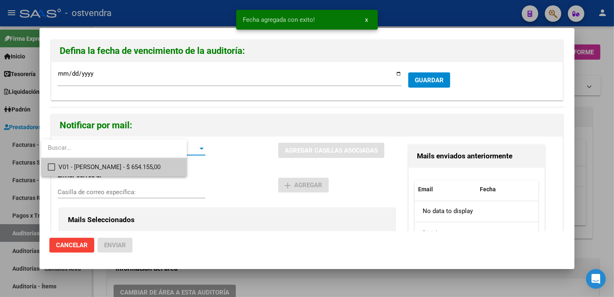
click at [154, 169] on span "V01 - [PERSON_NAME] - $ 654.155,00" at bounding box center [118, 167] width 121 height 19
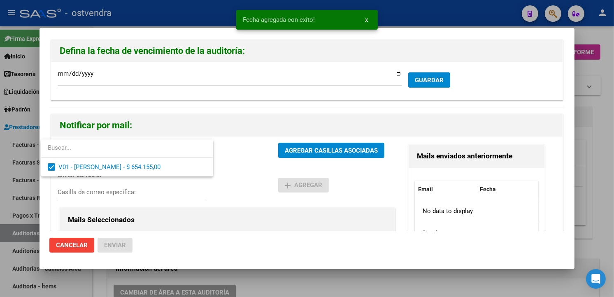
click at [286, 153] on div at bounding box center [307, 148] width 614 height 297
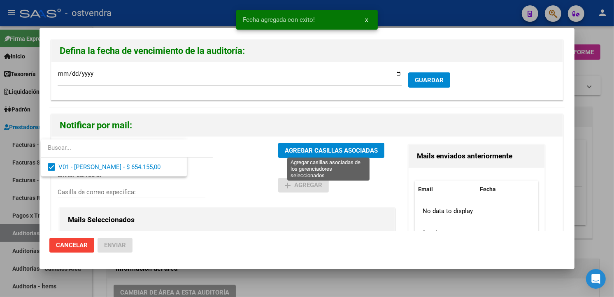
click at [287, 153] on span "AGREGAR CASILLAS ASOCIADAS" at bounding box center [331, 150] width 93 height 7
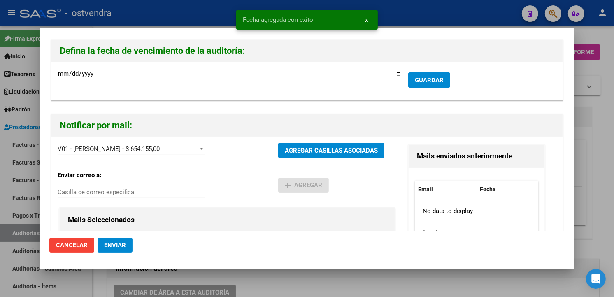
click at [120, 245] on span "Enviar" at bounding box center [115, 245] width 22 height 7
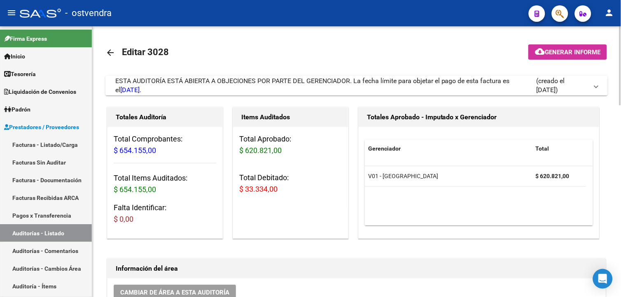
click at [600, 156] on div "Totales Aprobado - Imputado x Gerenciador Gerenciador Total V01 - [PERSON_NAME]…" at bounding box center [478, 172] width 245 height 135
drag, startPoint x: 34, startPoint y: 136, endPoint x: 83, endPoint y: 116, distance: 53.0
click at [34, 136] on link "Facturas - Listado/Carga" at bounding box center [46, 145] width 92 height 18
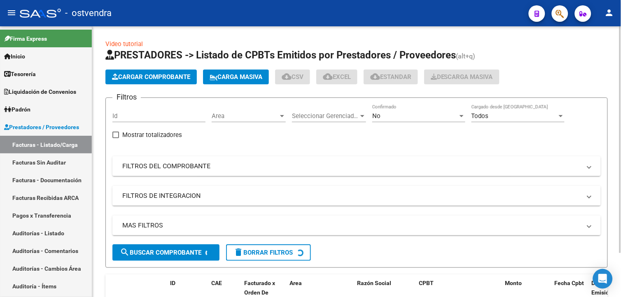
click at [140, 87] on app-list-header "PRESTADORES -> Listado de CPBTs Emitidos por Prestadores / Proveedores (alt+q) …" at bounding box center [356, 158] width 502 height 219
click at [140, 83] on button "Cargar Comprobante" at bounding box center [150, 77] width 91 height 15
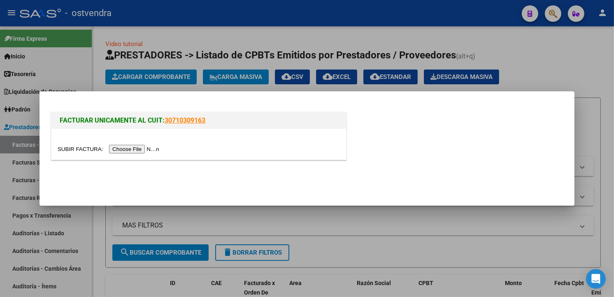
click at [142, 147] on input "file" at bounding box center [110, 149] width 104 height 9
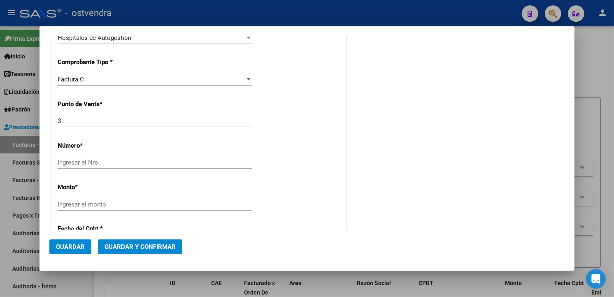
scroll to position [227, 0]
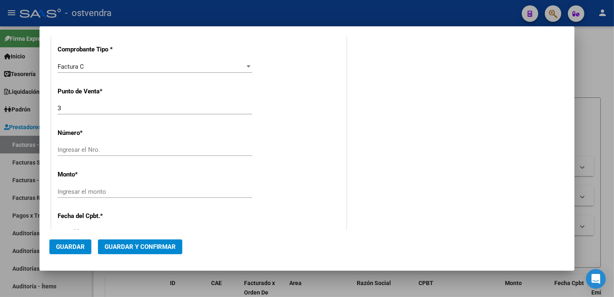
click at [196, 144] on div "Ingresar el Nro." at bounding box center [155, 150] width 195 height 12
type input "204703"
drag, startPoint x: 183, startPoint y: 184, endPoint x: 186, endPoint y: 191, distance: 7.7
click at [184, 188] on div "CUIT * 30-99928489-9 Ingresar CUIT ANALISIS PRESTADOR MUNICIPALIDAD DE TIGRE AR…" at bounding box center [198, 204] width 295 height 584
click at [186, 191] on input "Ingresar el monto" at bounding box center [155, 191] width 195 height 7
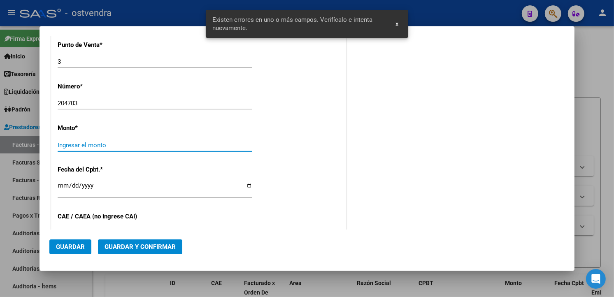
scroll to position [282, 0]
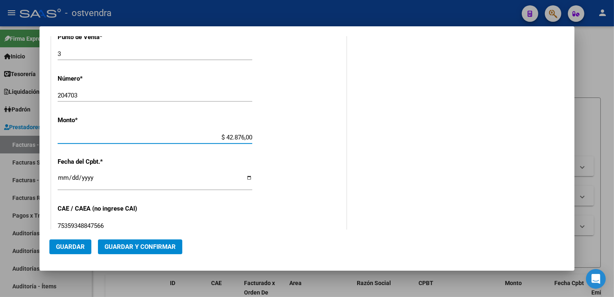
type input "$ 428.760,00"
click at [64, 180] on input "Ingresar la fecha" at bounding box center [155, 181] width 195 height 13
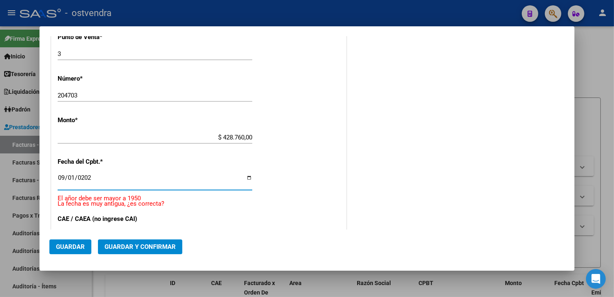
type input "[DATE]"
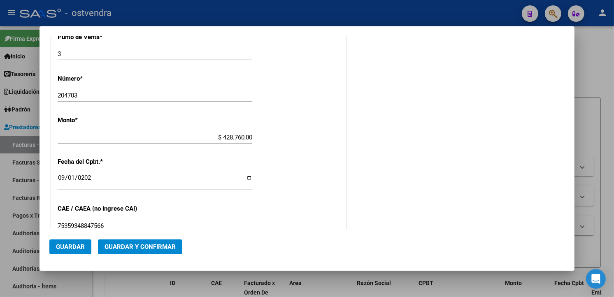
click at [275, 158] on div "CUIT * 30-99928489-9 Ingresar CUIT ANALISIS PRESTADOR MUNICIPALIDAD DE TIGRE AR…" at bounding box center [198, 150] width 295 height 584
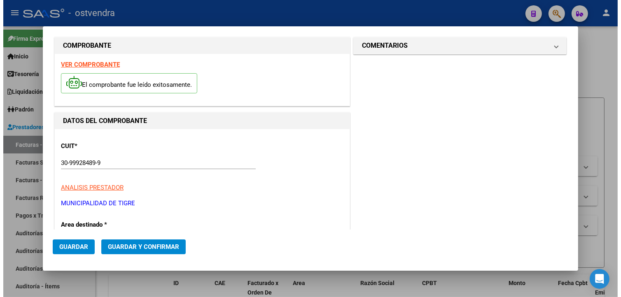
scroll to position [0, 0]
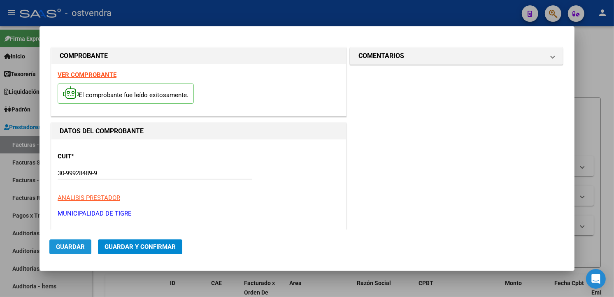
click at [84, 241] on button "Guardar" at bounding box center [70, 247] width 42 height 15
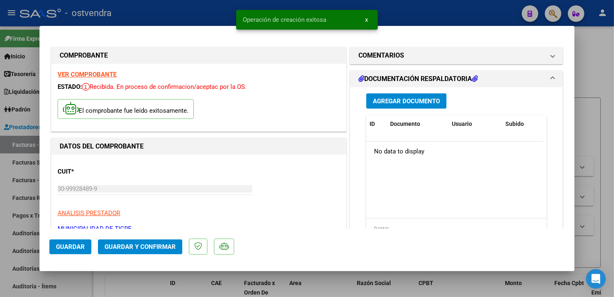
type input "[DATE]"
click at [367, 109] on div "Agregar Documento ID Documento Usuario Subido Acción No data to display 0 total…" at bounding box center [456, 169] width 193 height 164
click at [368, 107] on button "Agregar Documento" at bounding box center [406, 100] width 80 height 15
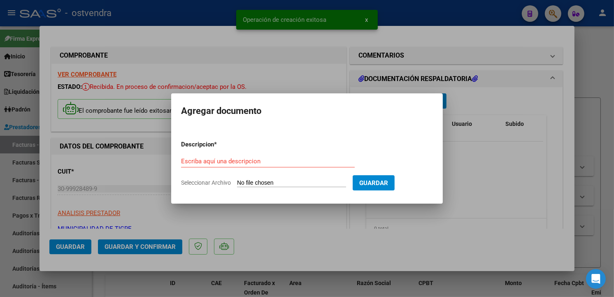
click at [310, 184] on input "Seleccionar Archivo" at bounding box center [291, 183] width 109 height 8
type input "C:\fakepath\dc respaldatoria 204703.pdf"
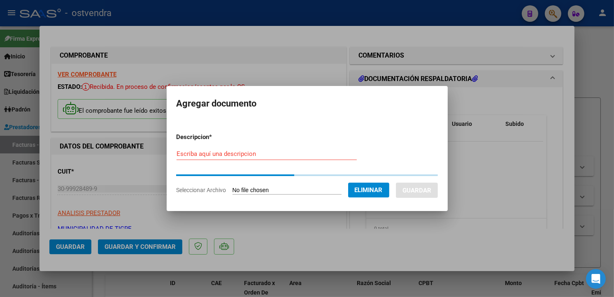
click at [331, 153] on input "Escriba aquí una descripcion" at bounding box center [267, 153] width 180 height 7
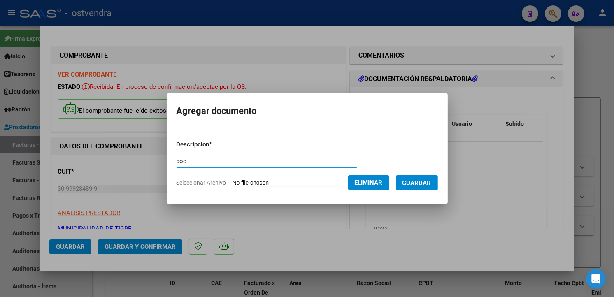
type input "doc"
click at [427, 178] on button "Guardar" at bounding box center [417, 182] width 42 height 15
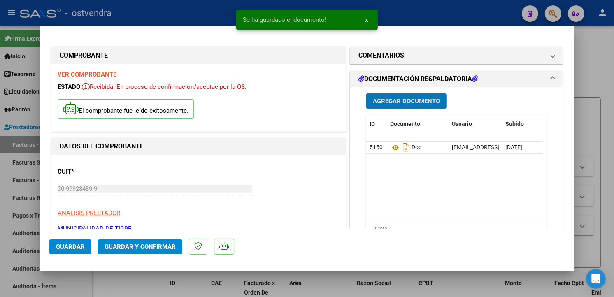
click at [155, 253] on button "Guardar y Confirmar" at bounding box center [140, 247] width 84 height 15
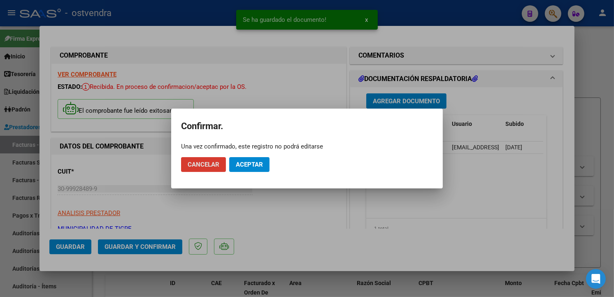
click at [239, 168] on button "Aceptar" at bounding box center [249, 164] width 40 height 15
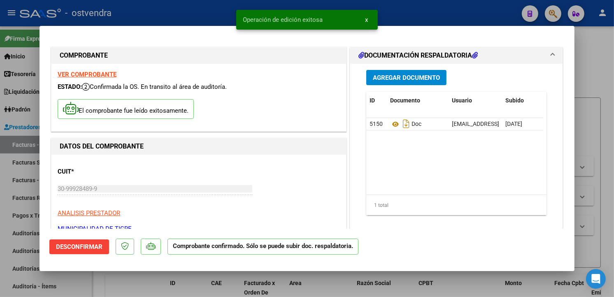
click at [17, 161] on div at bounding box center [307, 148] width 614 height 297
type input "$ 0,00"
click at [17, 161] on link "Facturas Sin Auditar" at bounding box center [46, 163] width 92 height 18
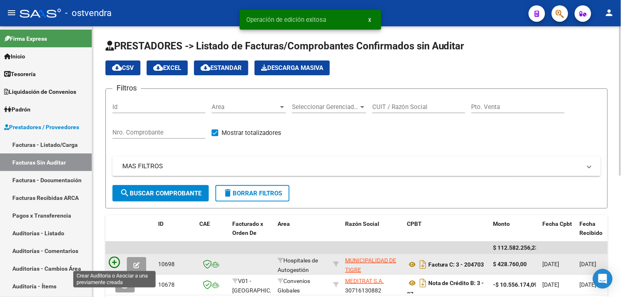
click at [116, 259] on icon at bounding box center [115, 263] width 12 height 12
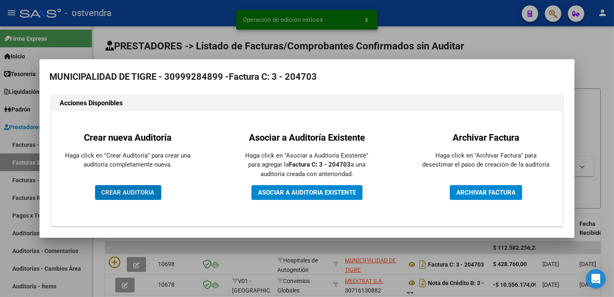
click at [133, 191] on span "CREAR AUDITORIA" at bounding box center [128, 192] width 53 height 7
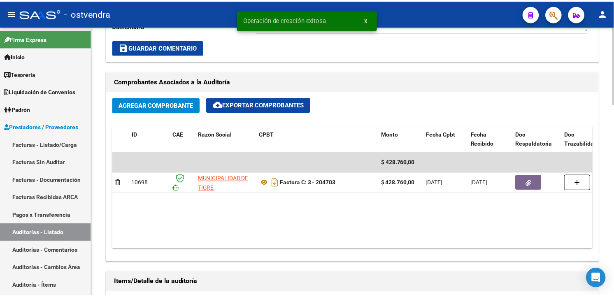
scroll to position [412, 0]
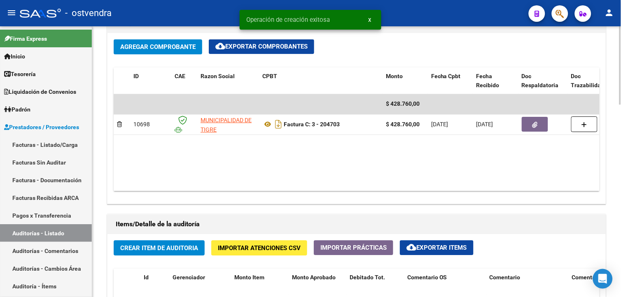
click at [614, 191] on div at bounding box center [620, 185] width 2 height 78
click at [255, 254] on button "Importar Atenciones CSV" at bounding box center [259, 247] width 96 height 15
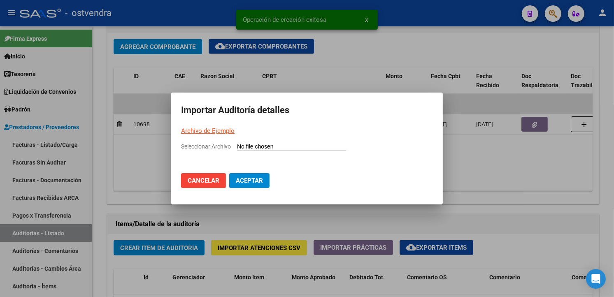
click at [217, 130] on link "Archivo de Ejemplo" at bounding box center [208, 130] width 54 height 7
